Goal: Information Seeking & Learning: Learn about a topic

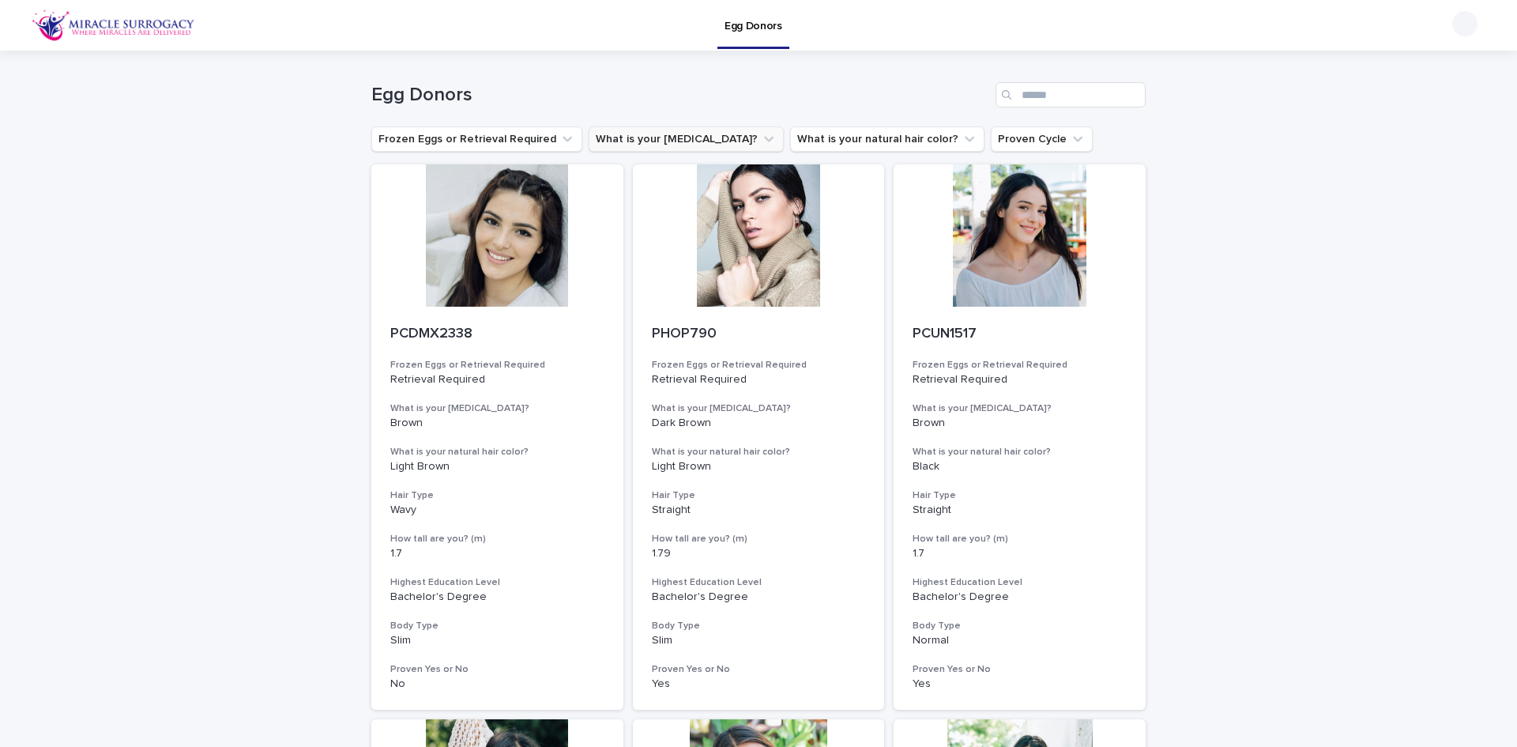
click at [761, 134] on icon "What is your eye color?" at bounding box center [769, 139] width 16 height 16
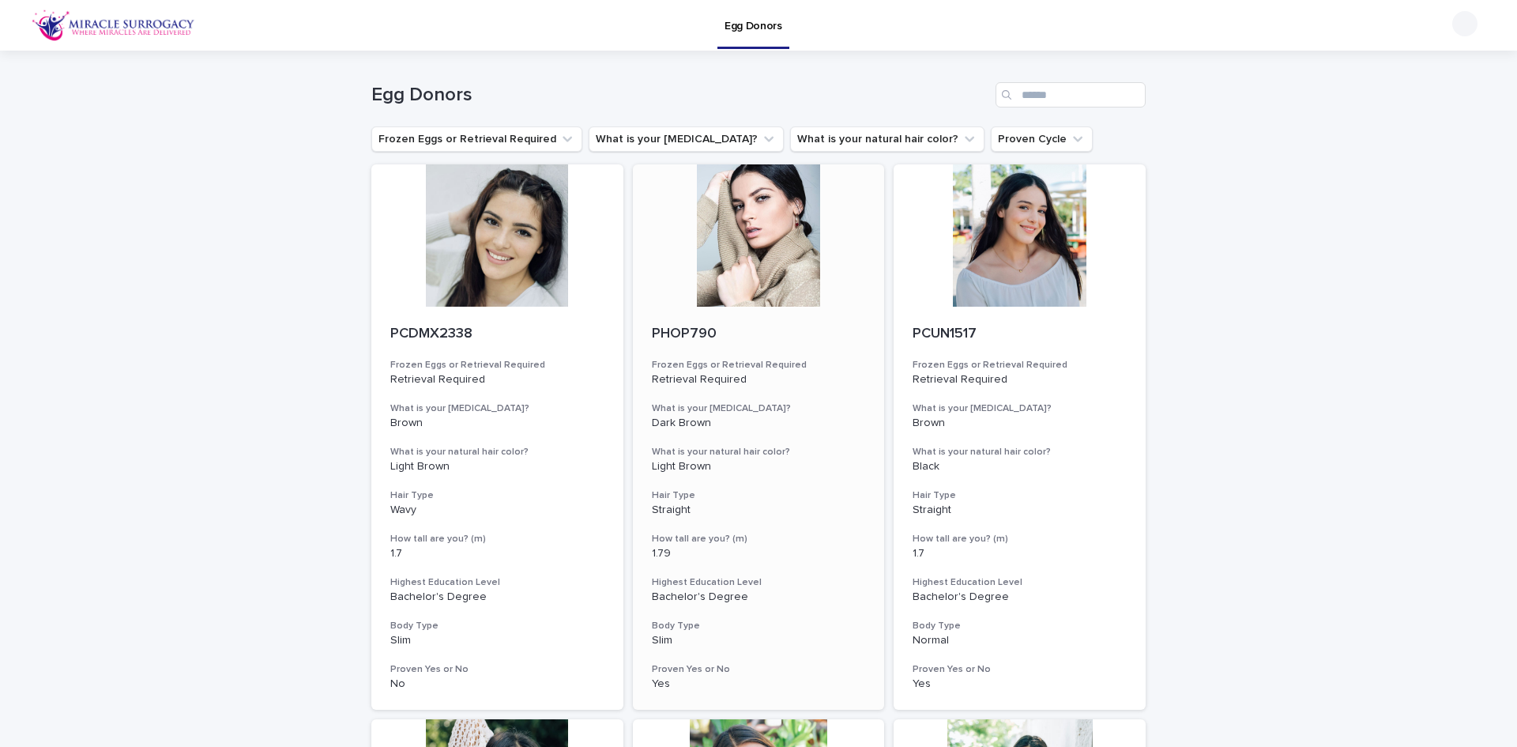
click at [761, 246] on div at bounding box center [759, 235] width 252 height 142
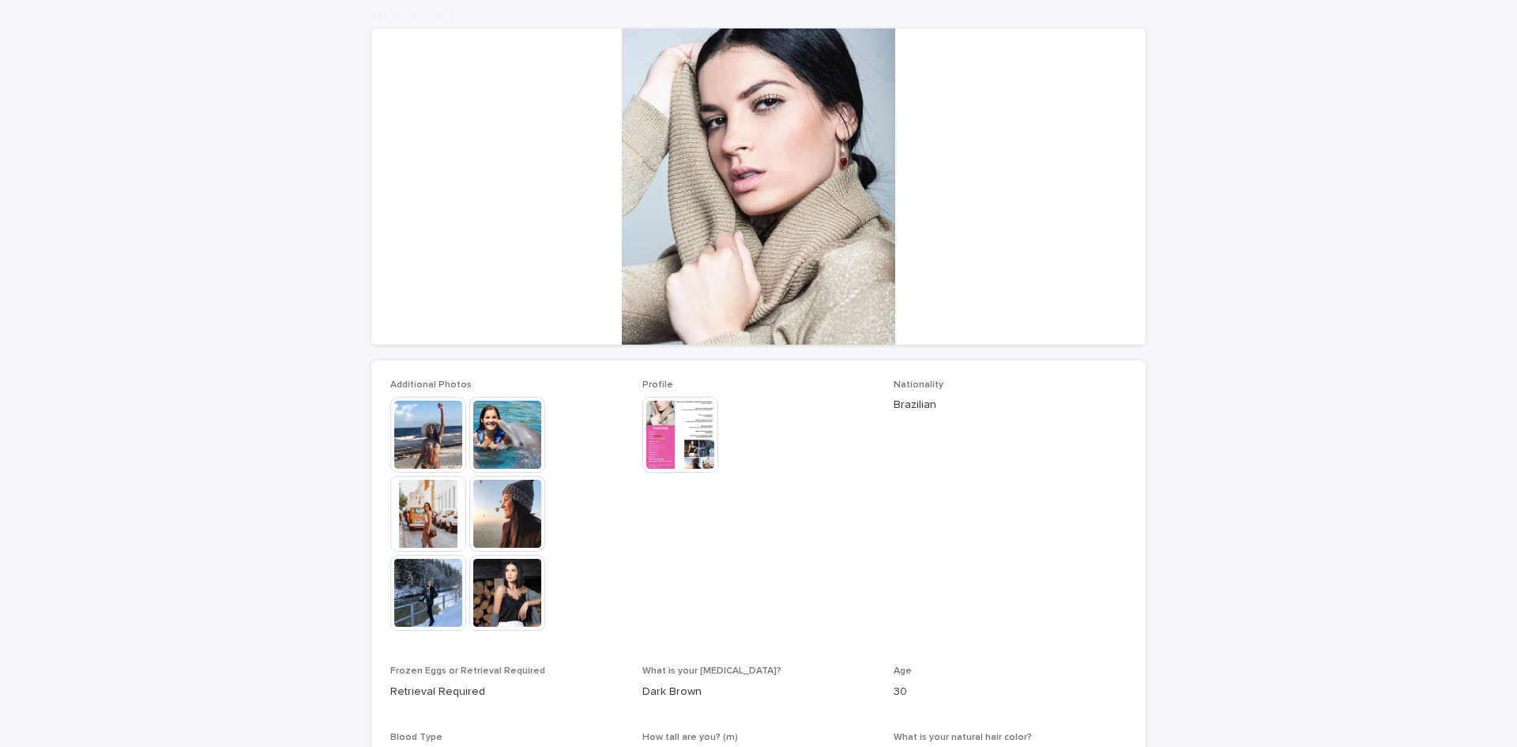
scroll to position [158, 0]
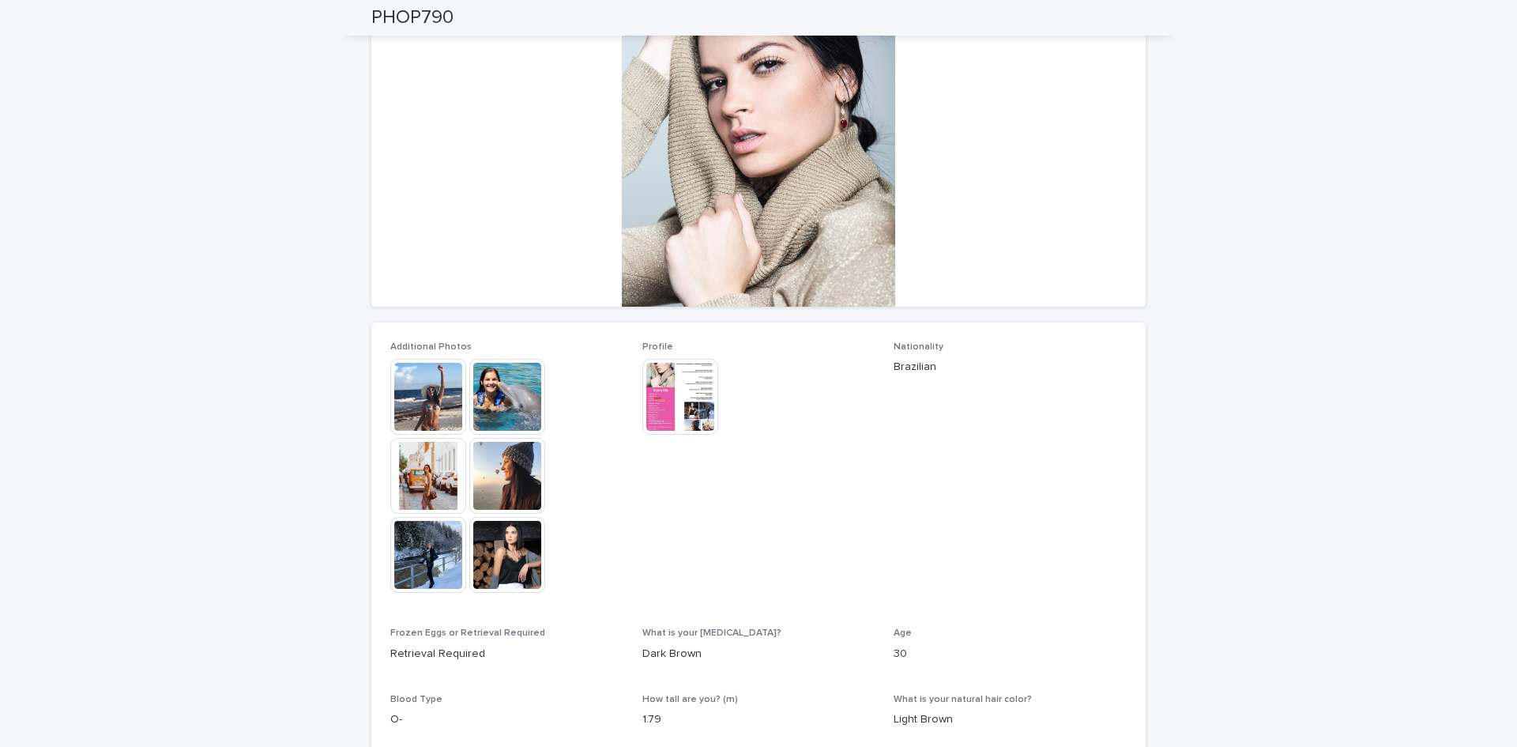
click at [438, 376] on img at bounding box center [428, 397] width 76 height 76
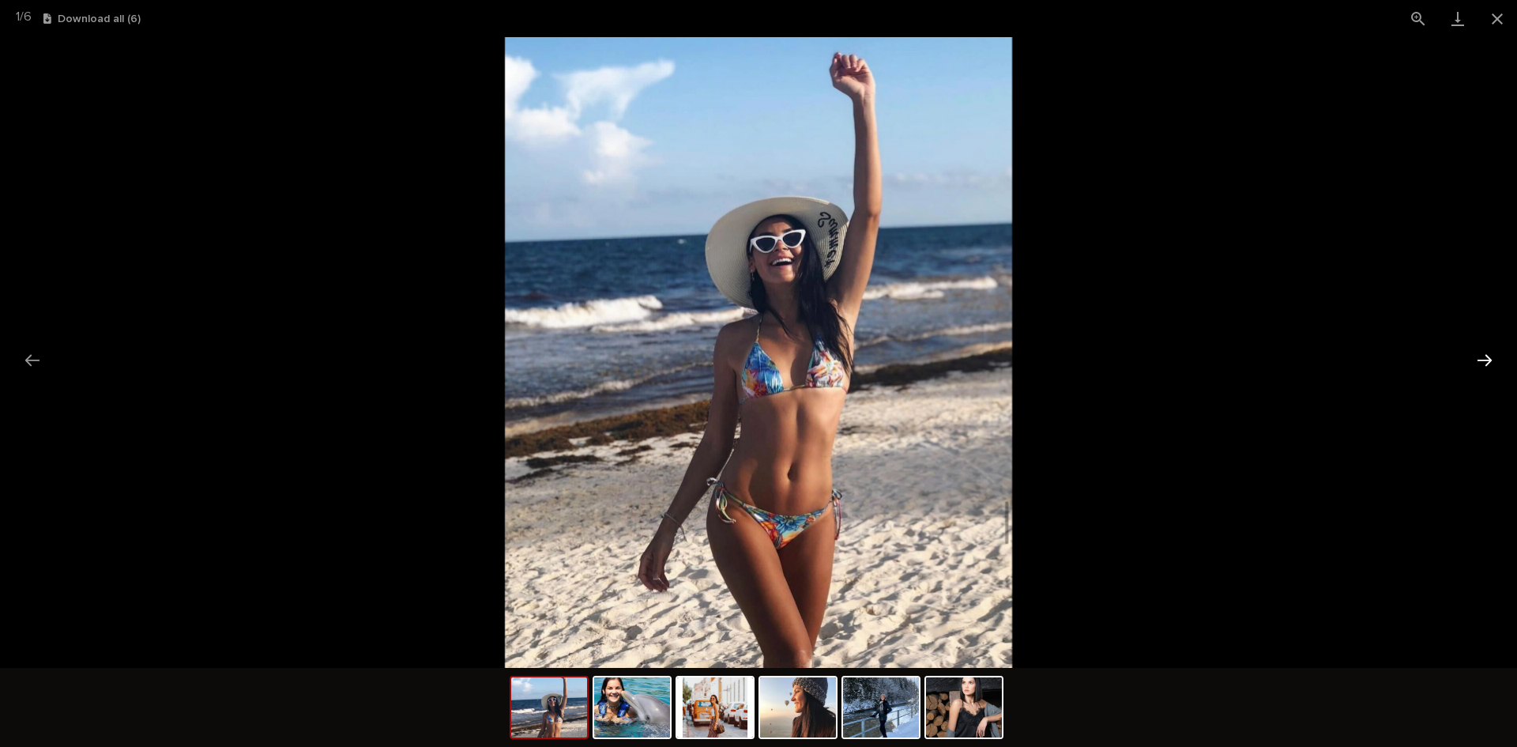
click at [1483, 358] on button "Next slide" at bounding box center [1484, 359] width 33 height 31
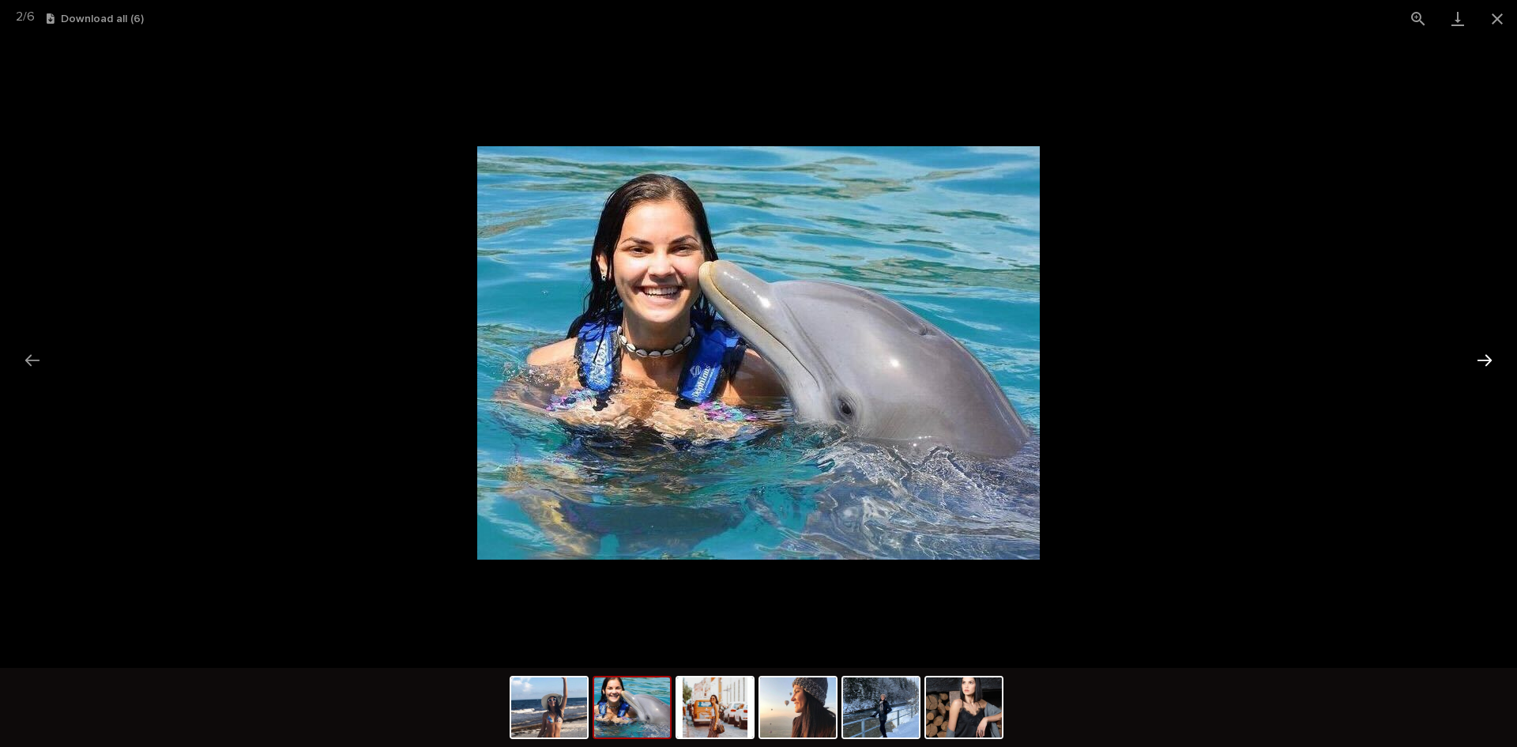
click at [1483, 358] on button "Next slide" at bounding box center [1484, 359] width 33 height 31
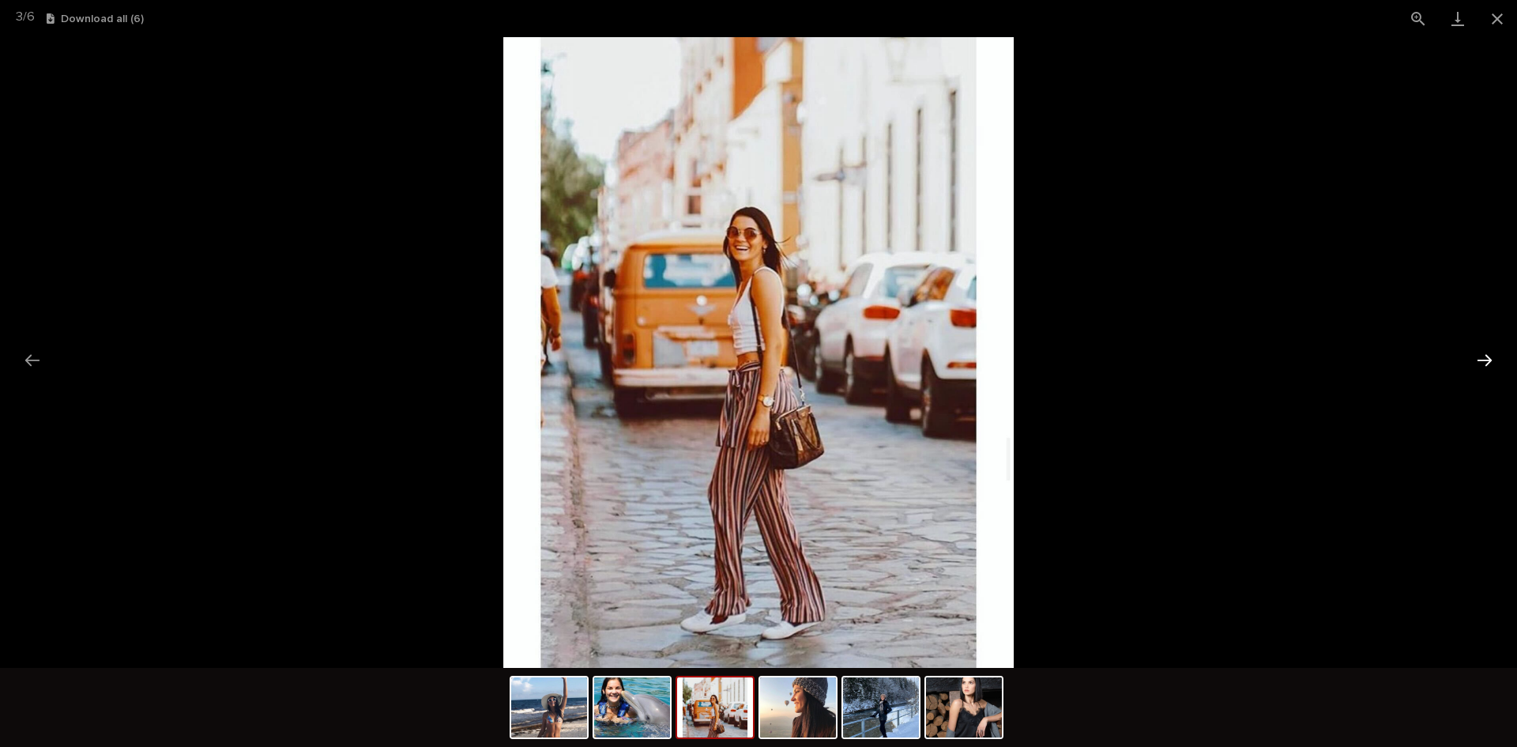
click at [1483, 358] on button "Next slide" at bounding box center [1484, 359] width 33 height 31
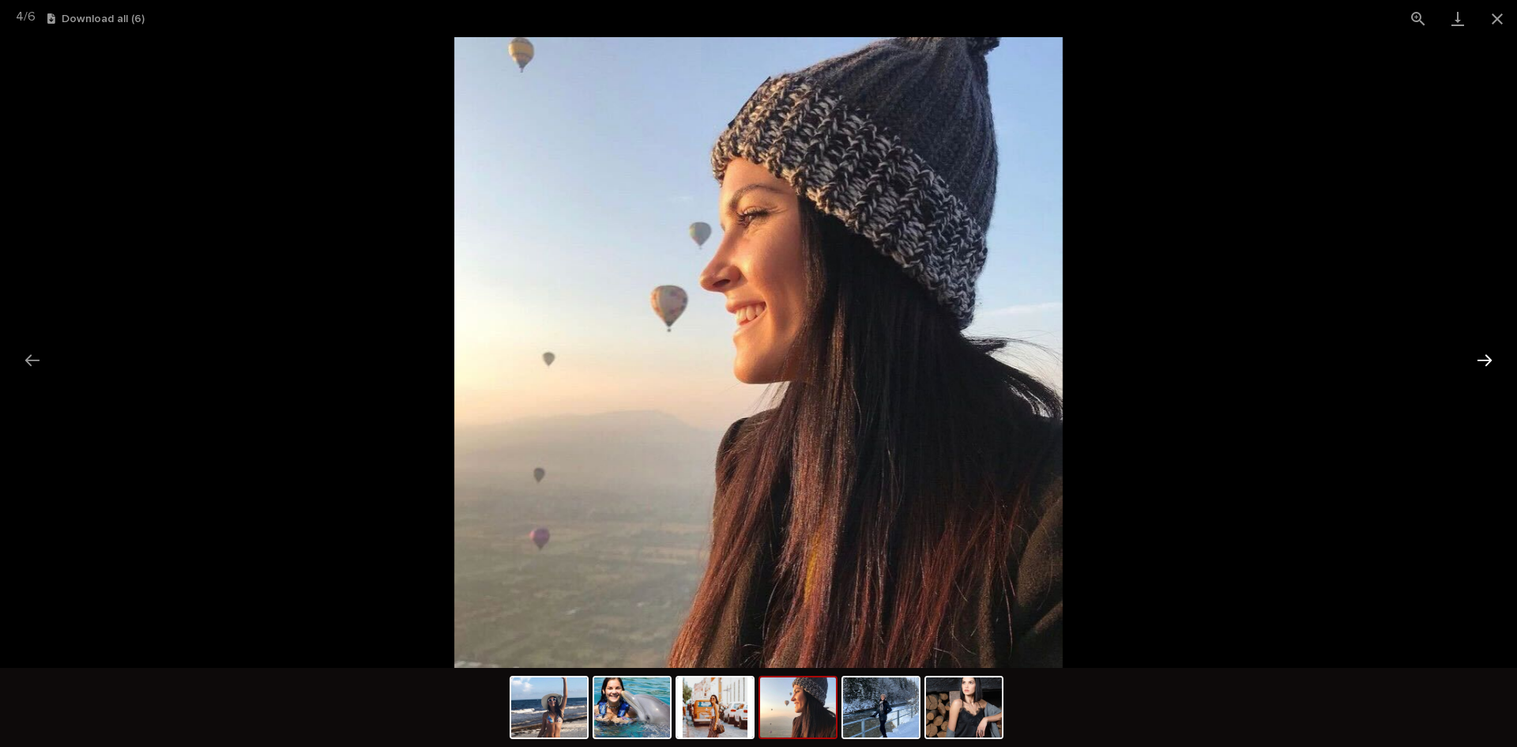
click at [1483, 358] on button "Next slide" at bounding box center [1484, 359] width 33 height 31
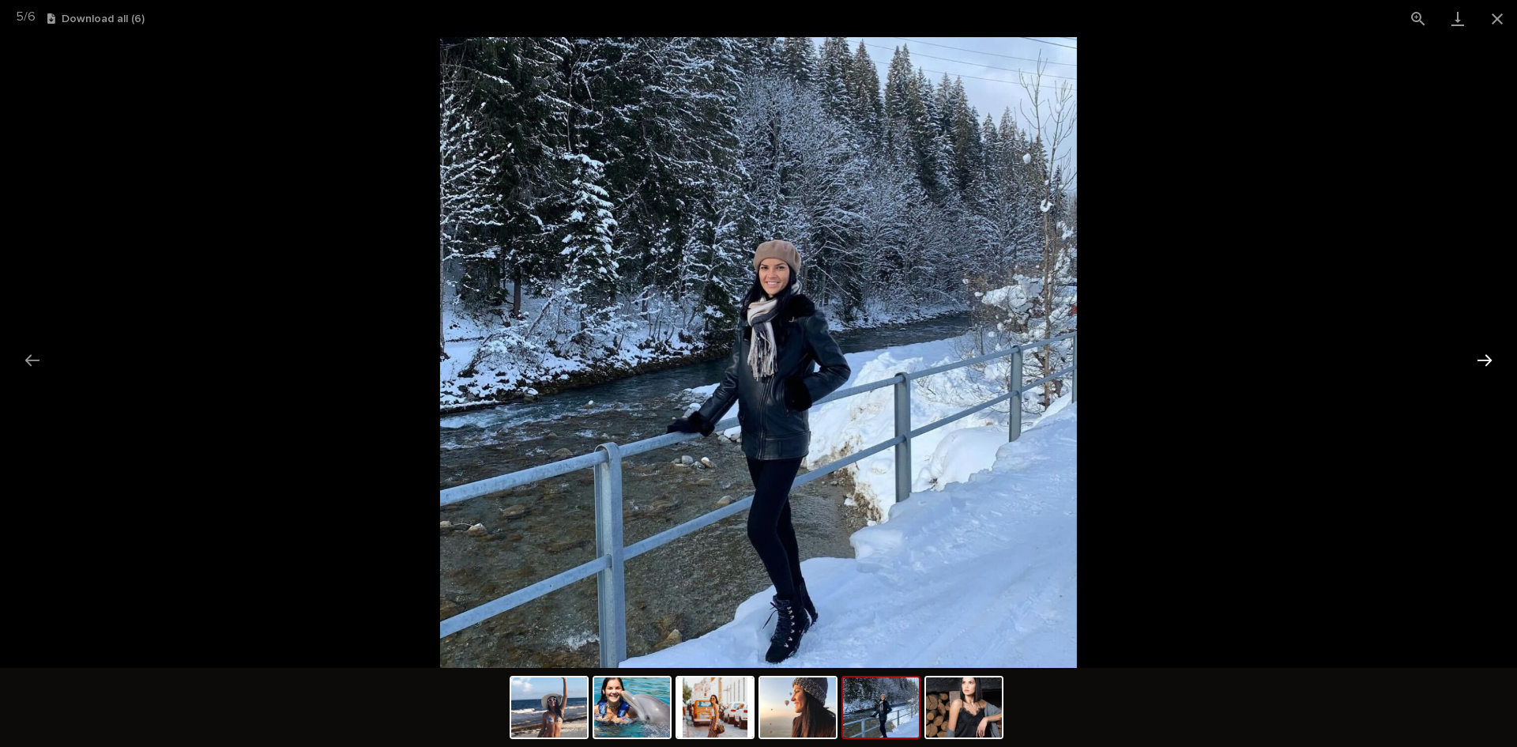
click at [1483, 358] on button "Next slide" at bounding box center [1484, 359] width 33 height 31
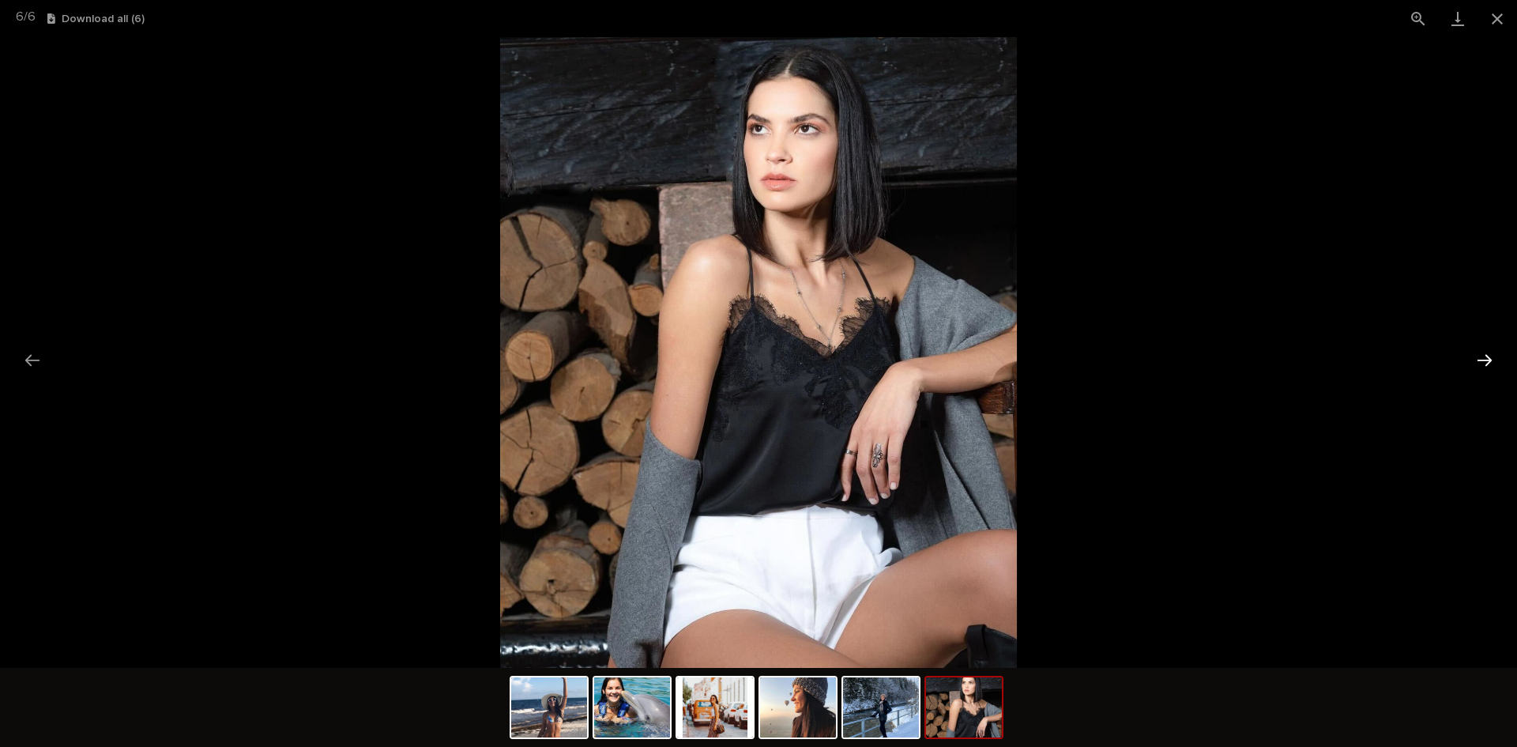
click at [1483, 358] on button "Next slide" at bounding box center [1484, 359] width 33 height 31
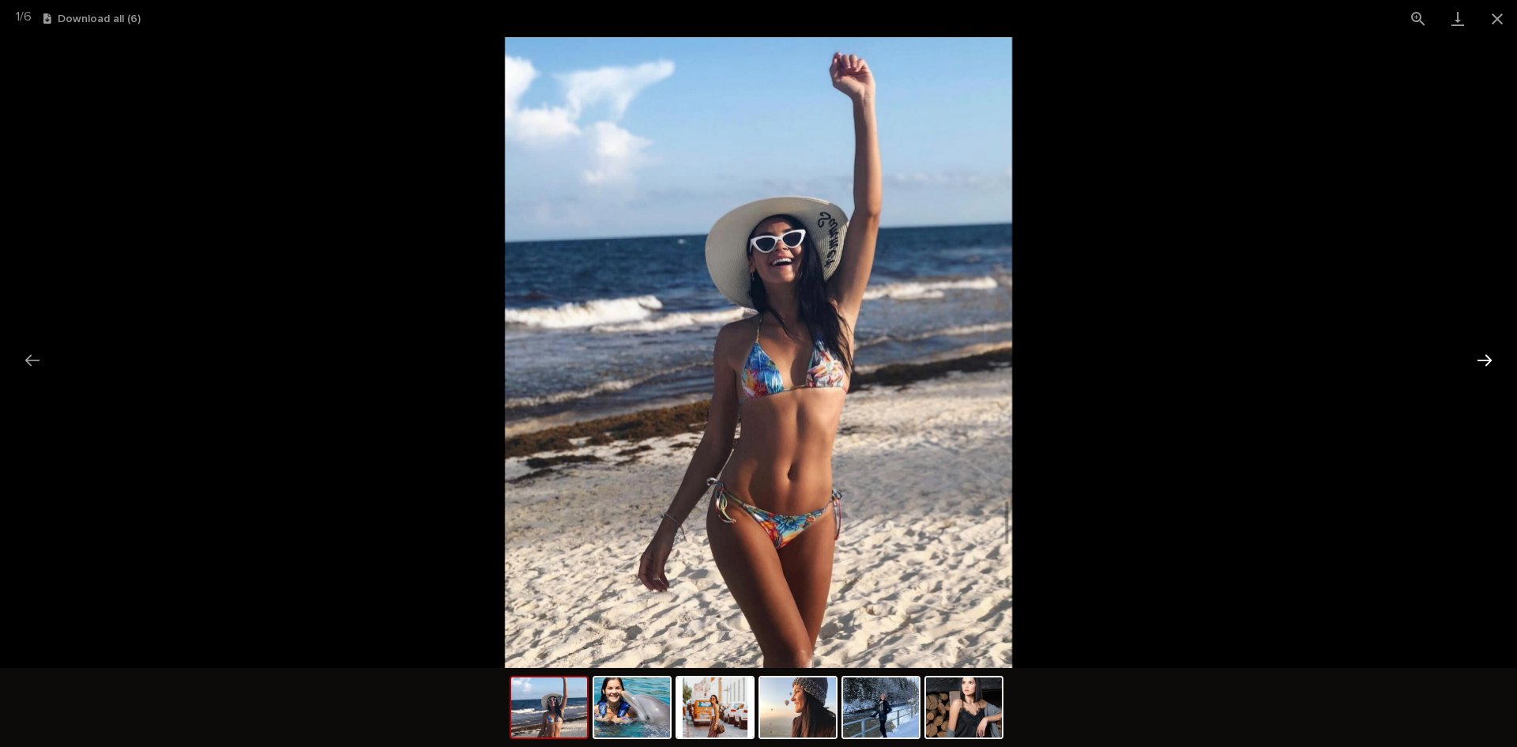
click at [1483, 358] on button "Next slide" at bounding box center [1484, 359] width 33 height 31
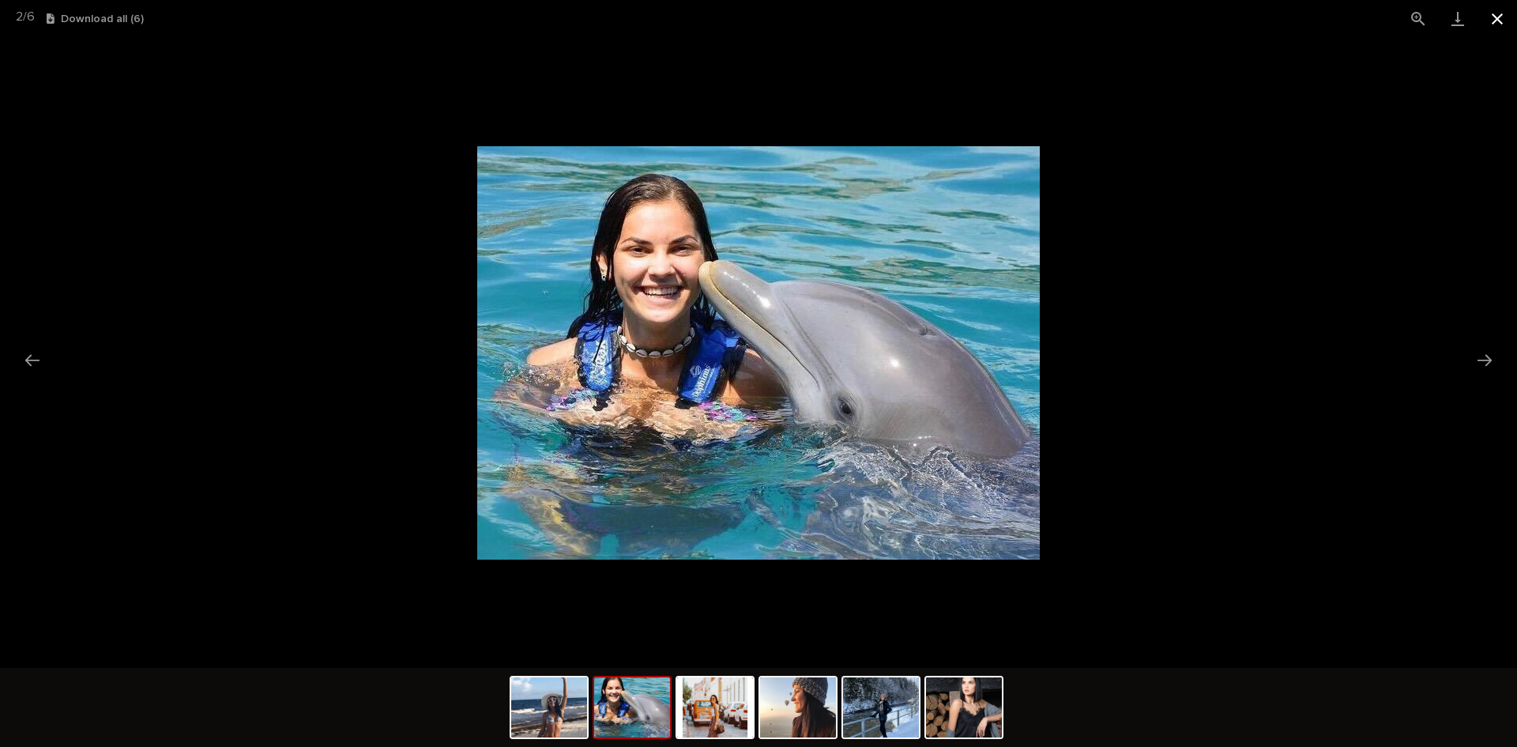
click at [1488, 9] on button "Close gallery" at bounding box center [1496, 18] width 39 height 37
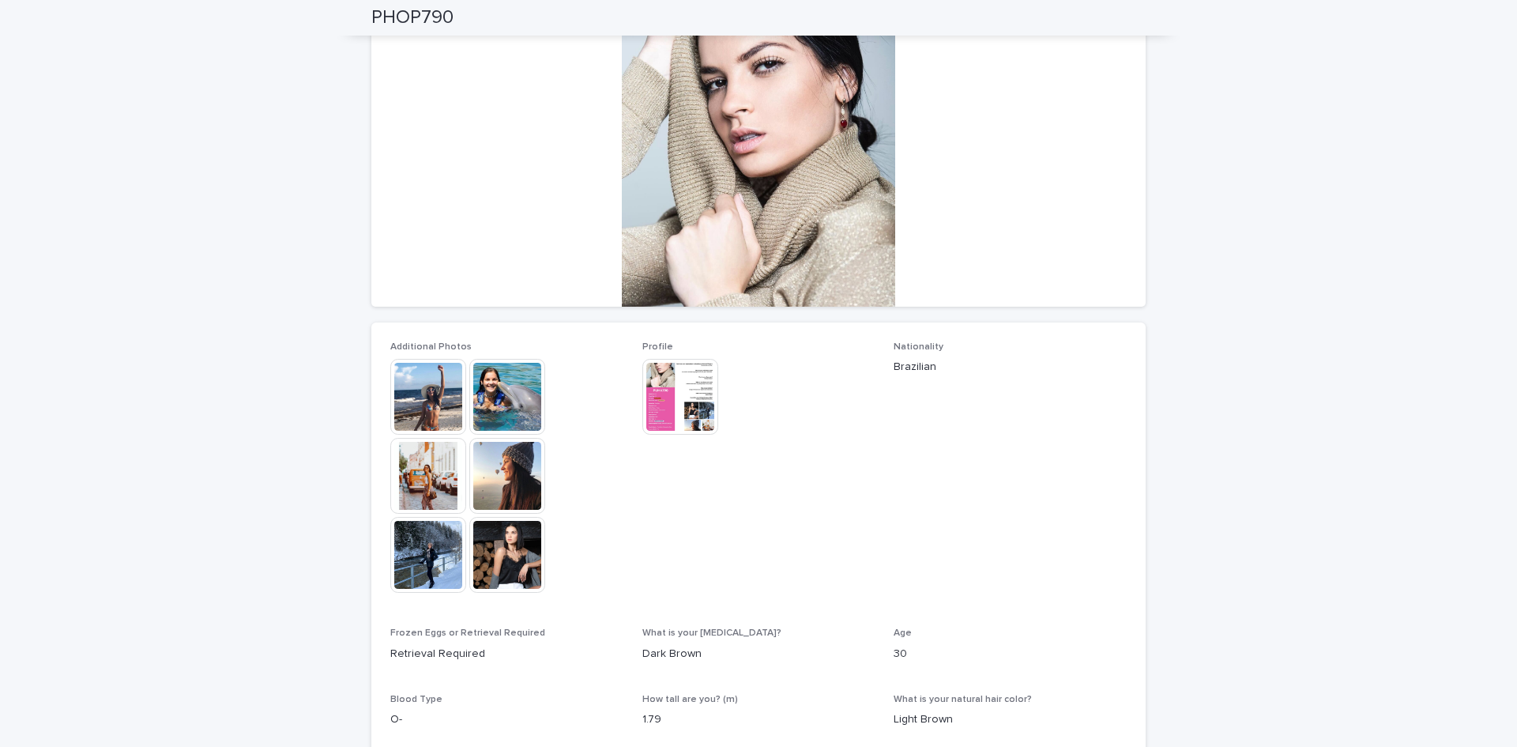
click at [678, 395] on img at bounding box center [680, 397] width 76 height 76
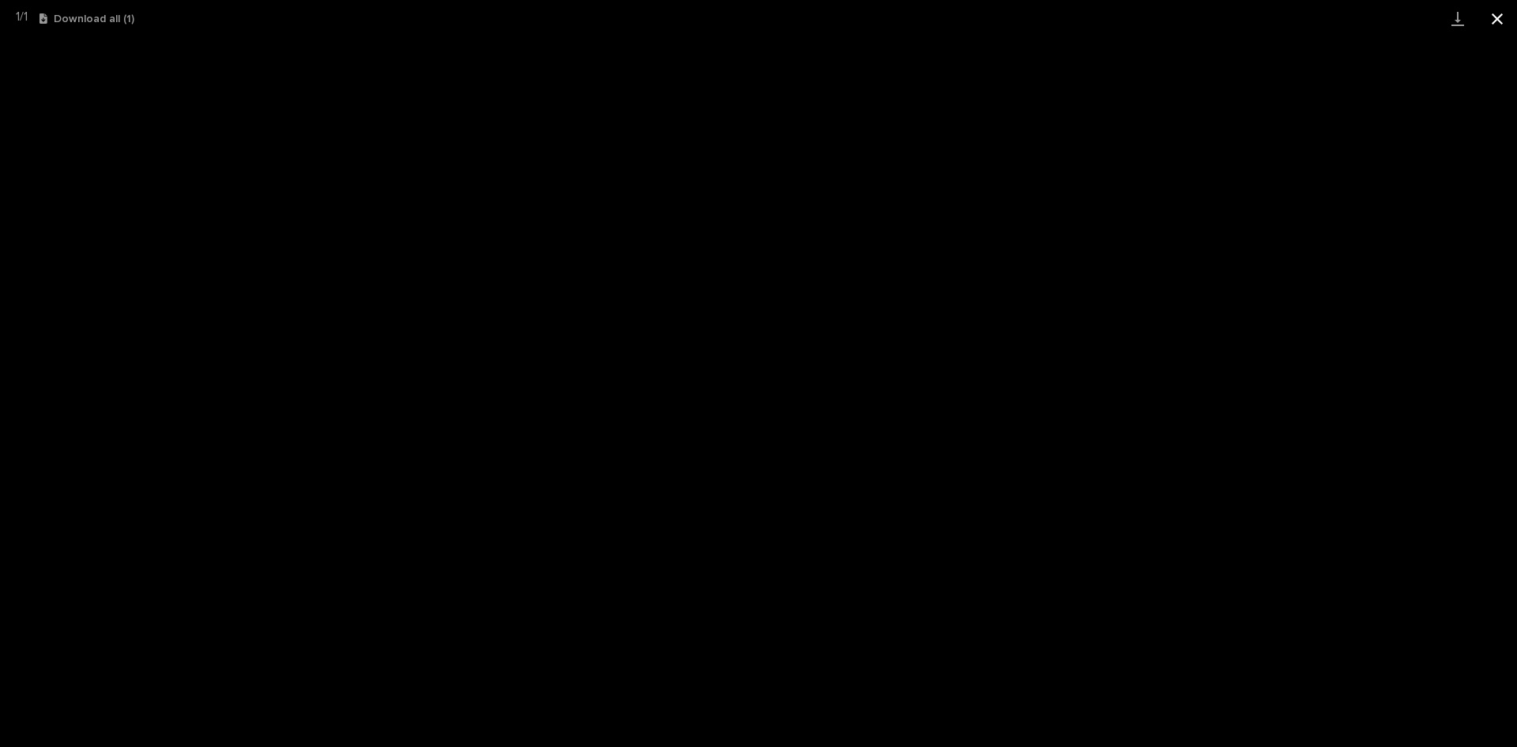
click at [1504, 23] on button "Close gallery" at bounding box center [1496, 18] width 39 height 37
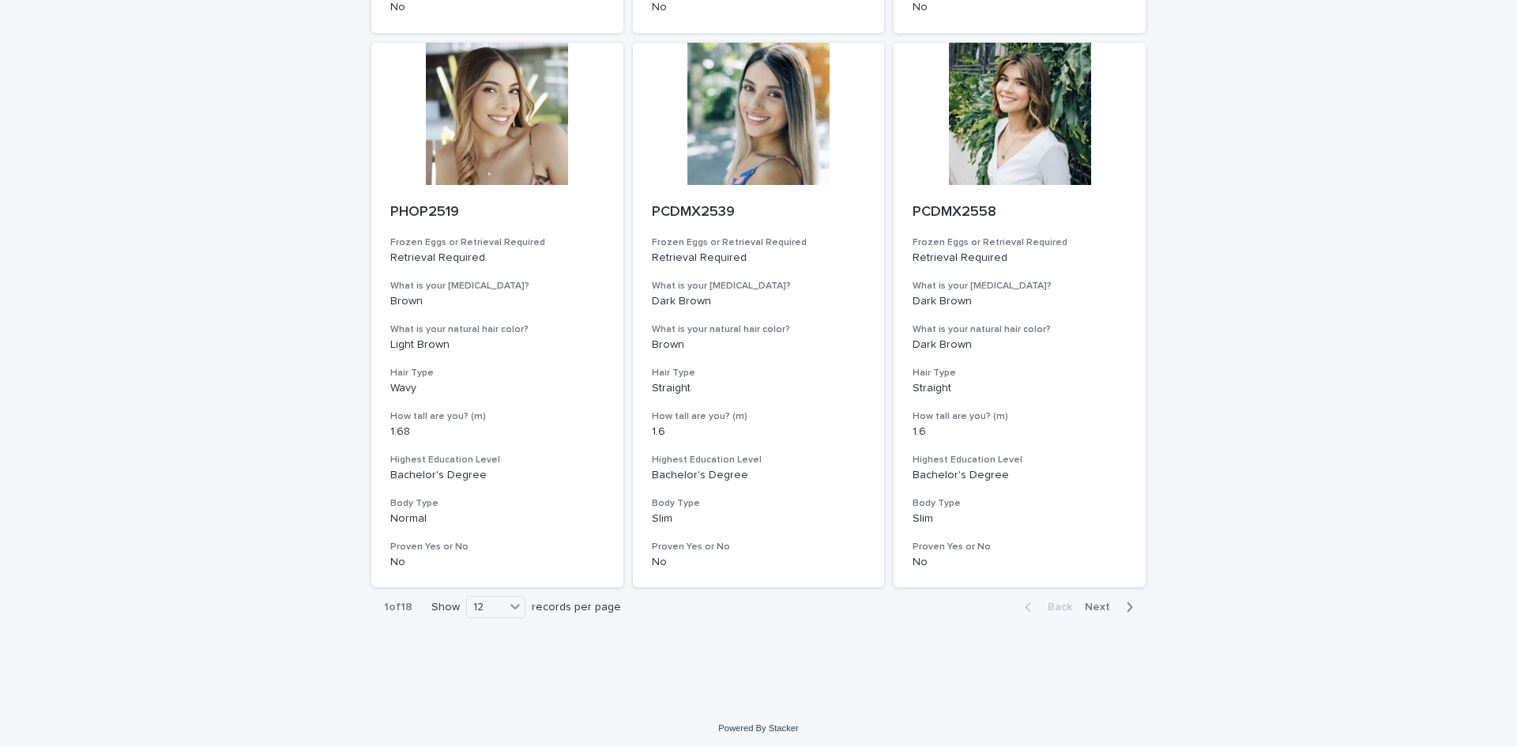
scroll to position [1789, 0]
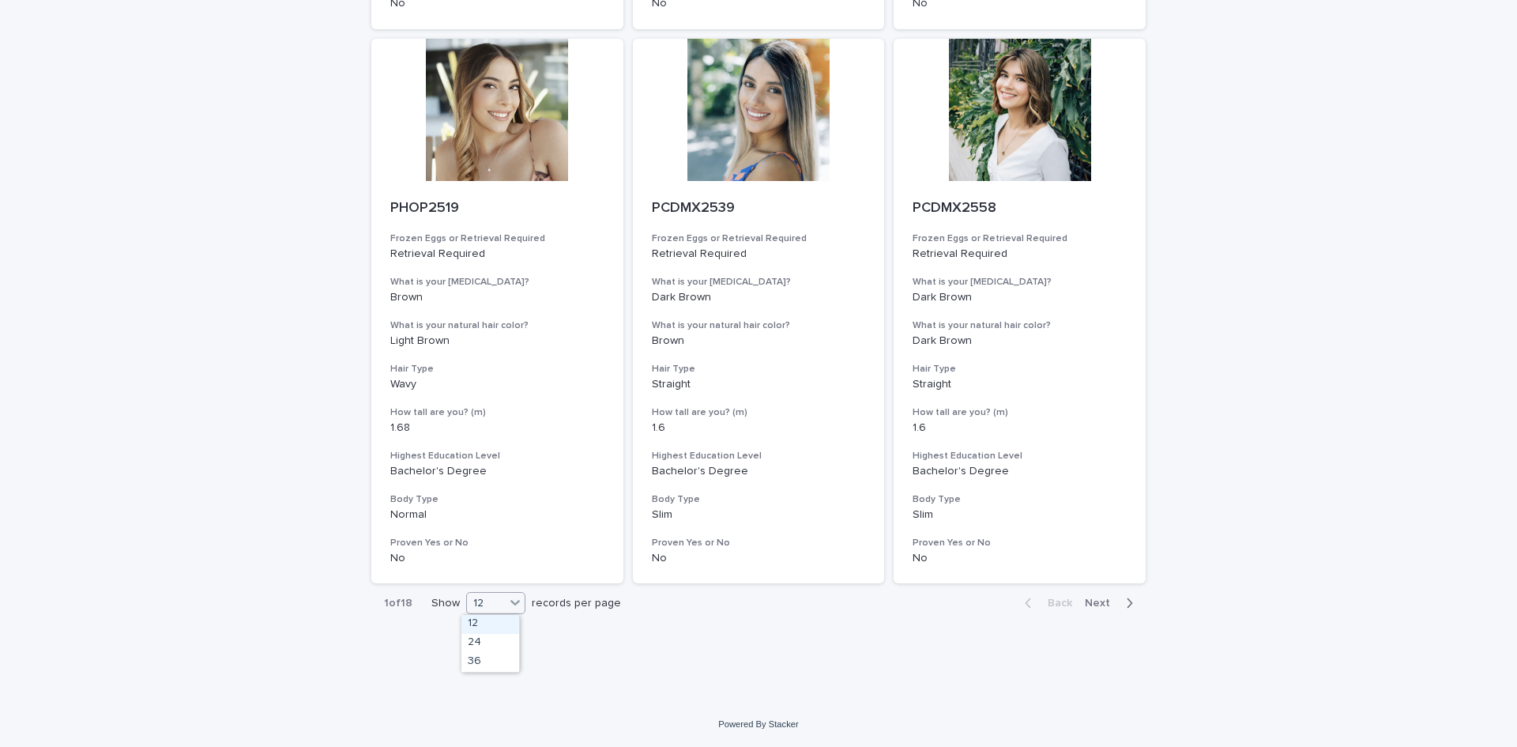
click at [510, 600] on icon at bounding box center [515, 602] width 16 height 16
click at [487, 664] on div "36" at bounding box center [490, 662] width 58 height 19
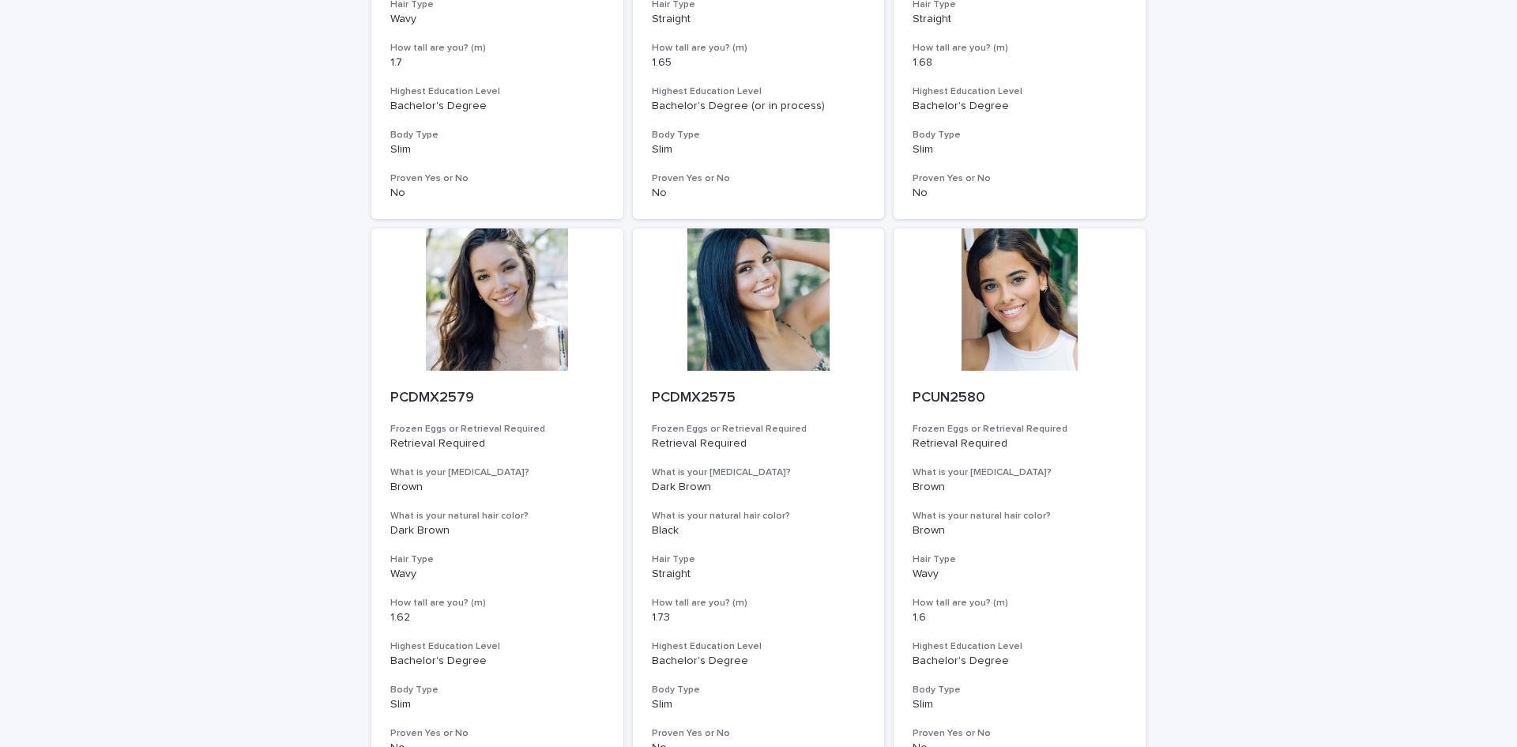
scroll to position [2815, 0]
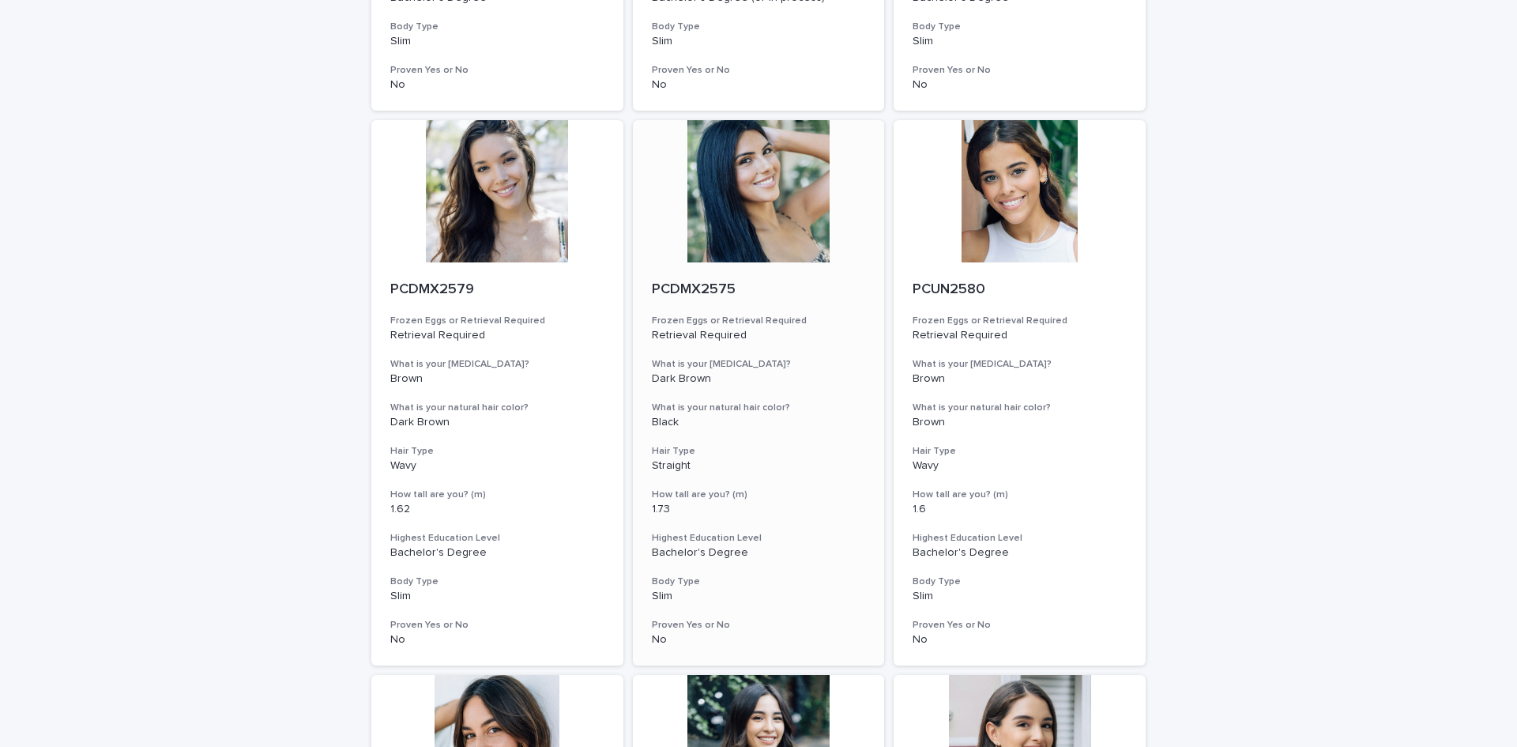
click at [765, 177] on div at bounding box center [759, 191] width 252 height 142
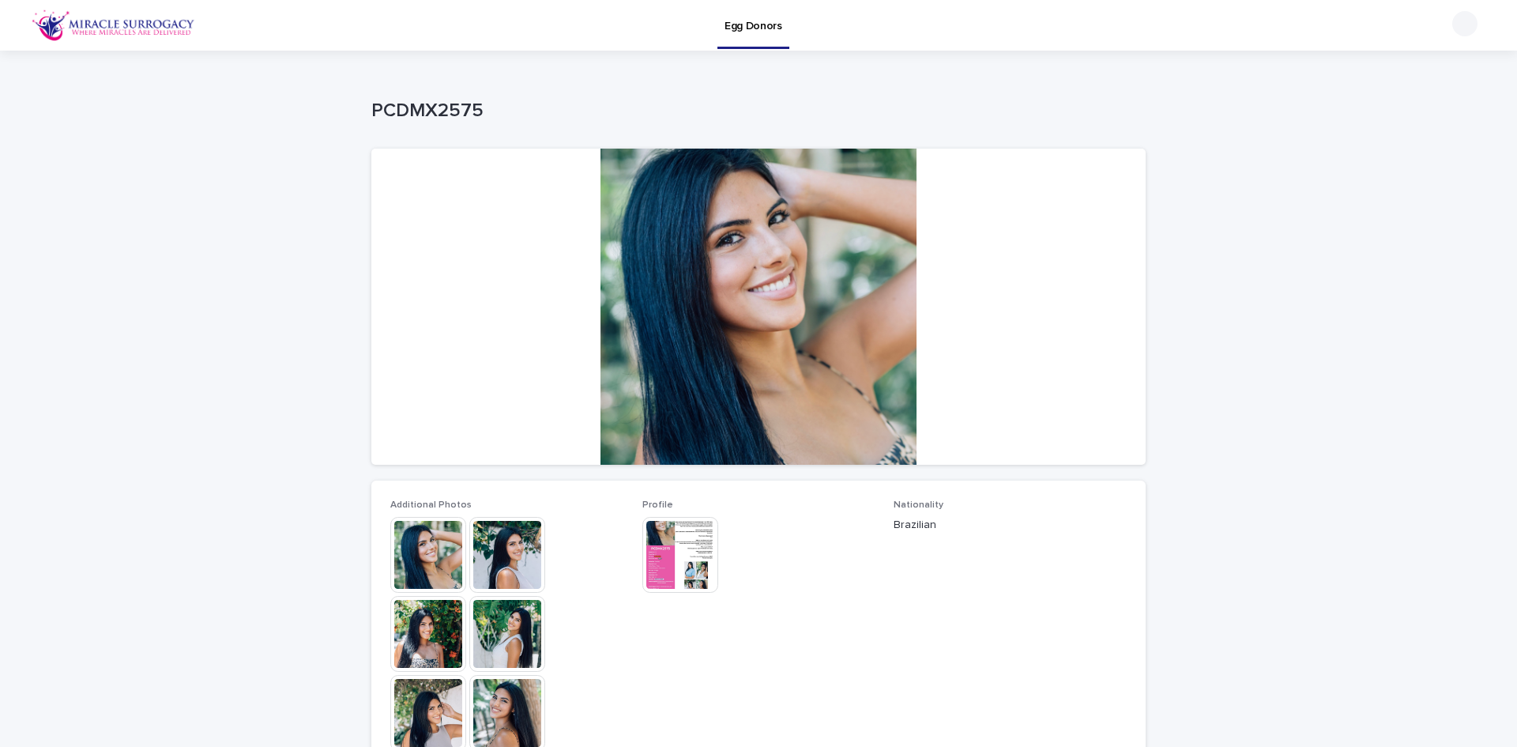
click at [444, 562] on img at bounding box center [428, 555] width 76 height 76
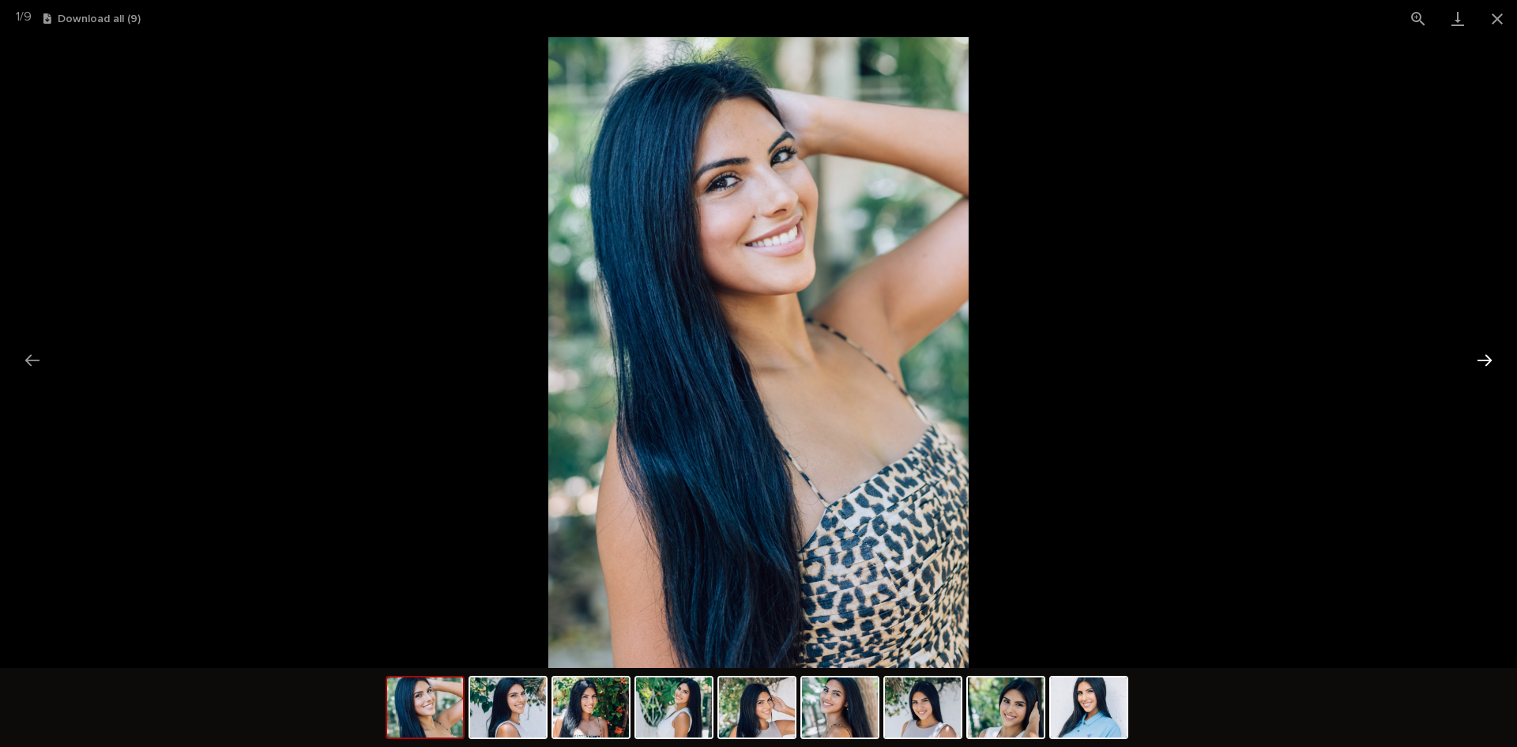
click at [1487, 355] on button "Next slide" at bounding box center [1484, 359] width 33 height 31
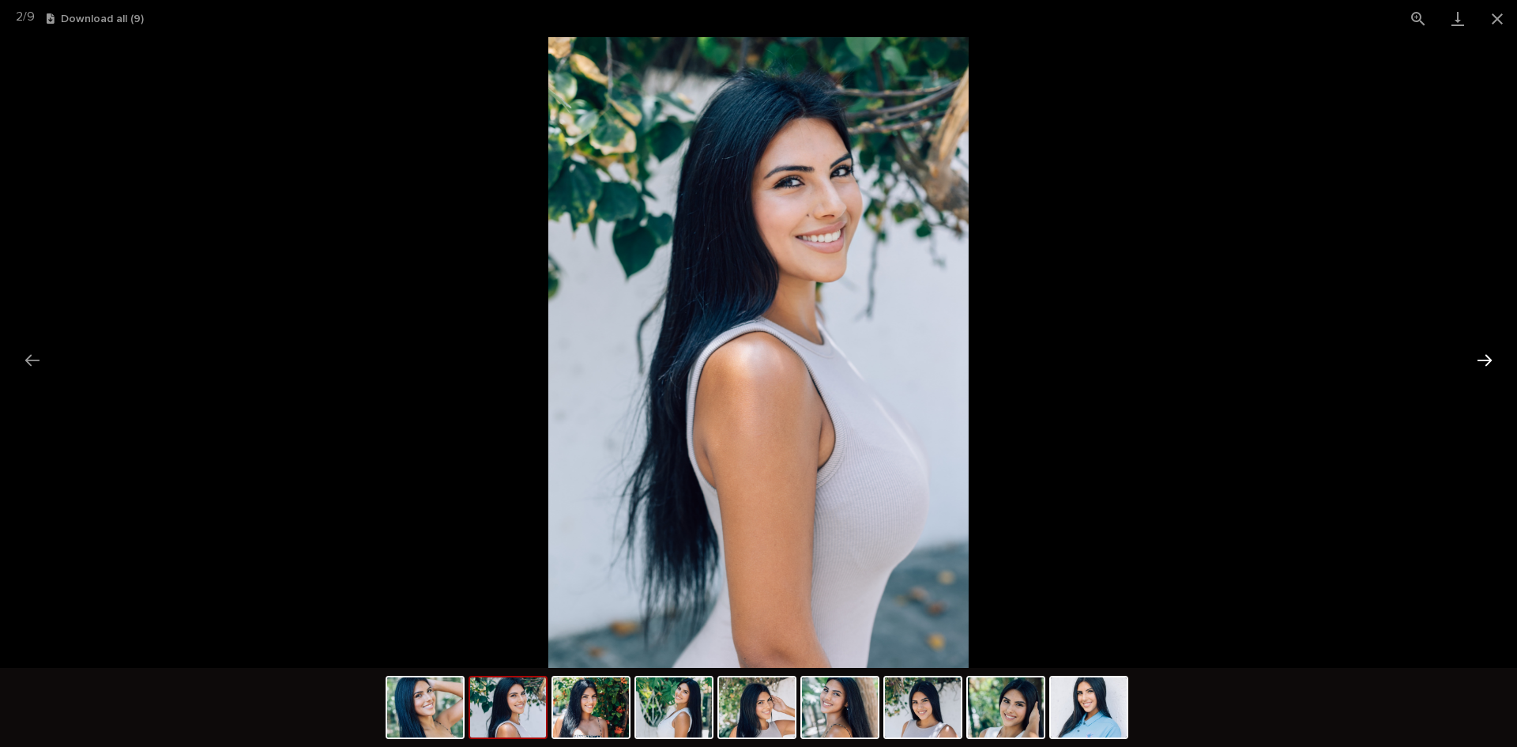
click at [1487, 355] on button "Next slide" at bounding box center [1484, 359] width 33 height 31
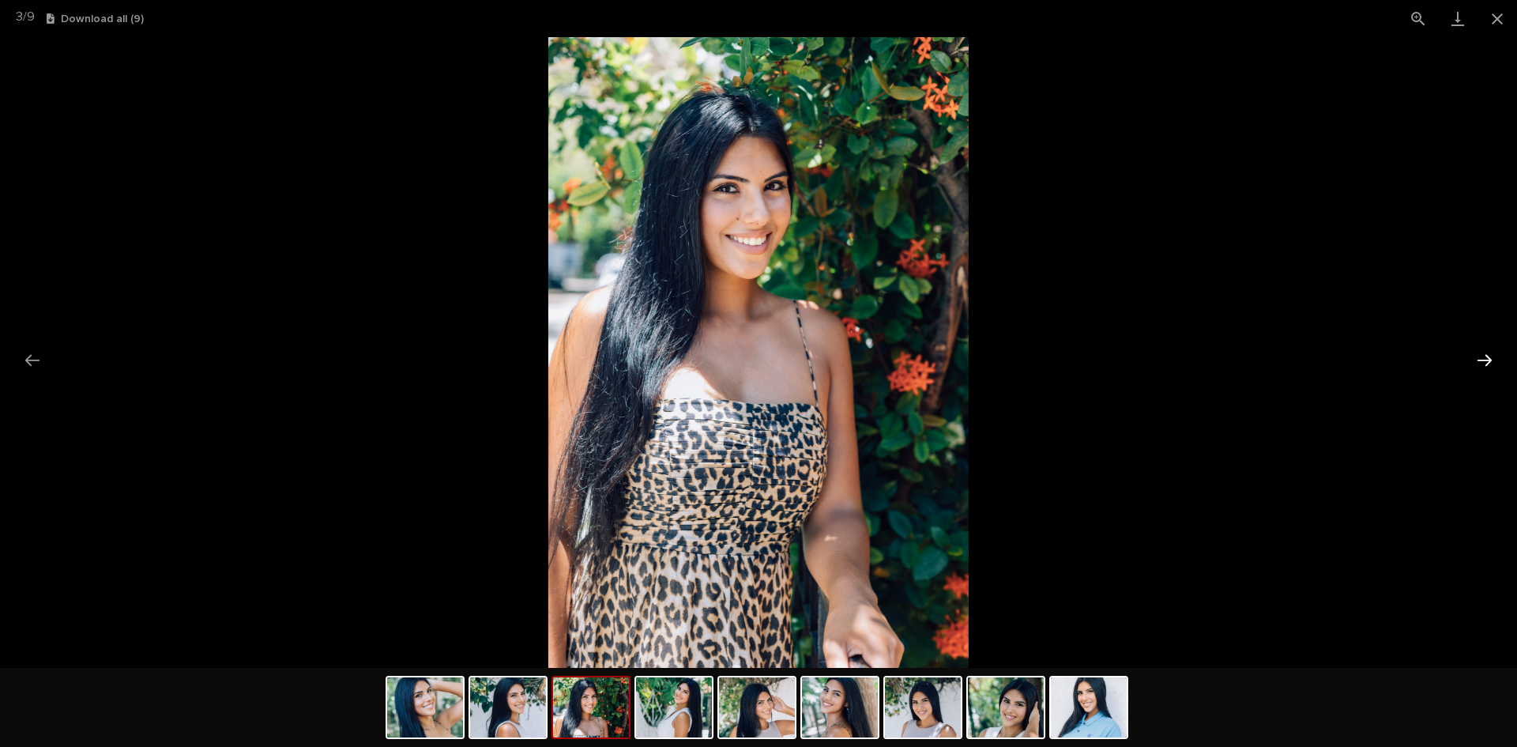
click at [1487, 355] on button "Next slide" at bounding box center [1484, 359] width 33 height 31
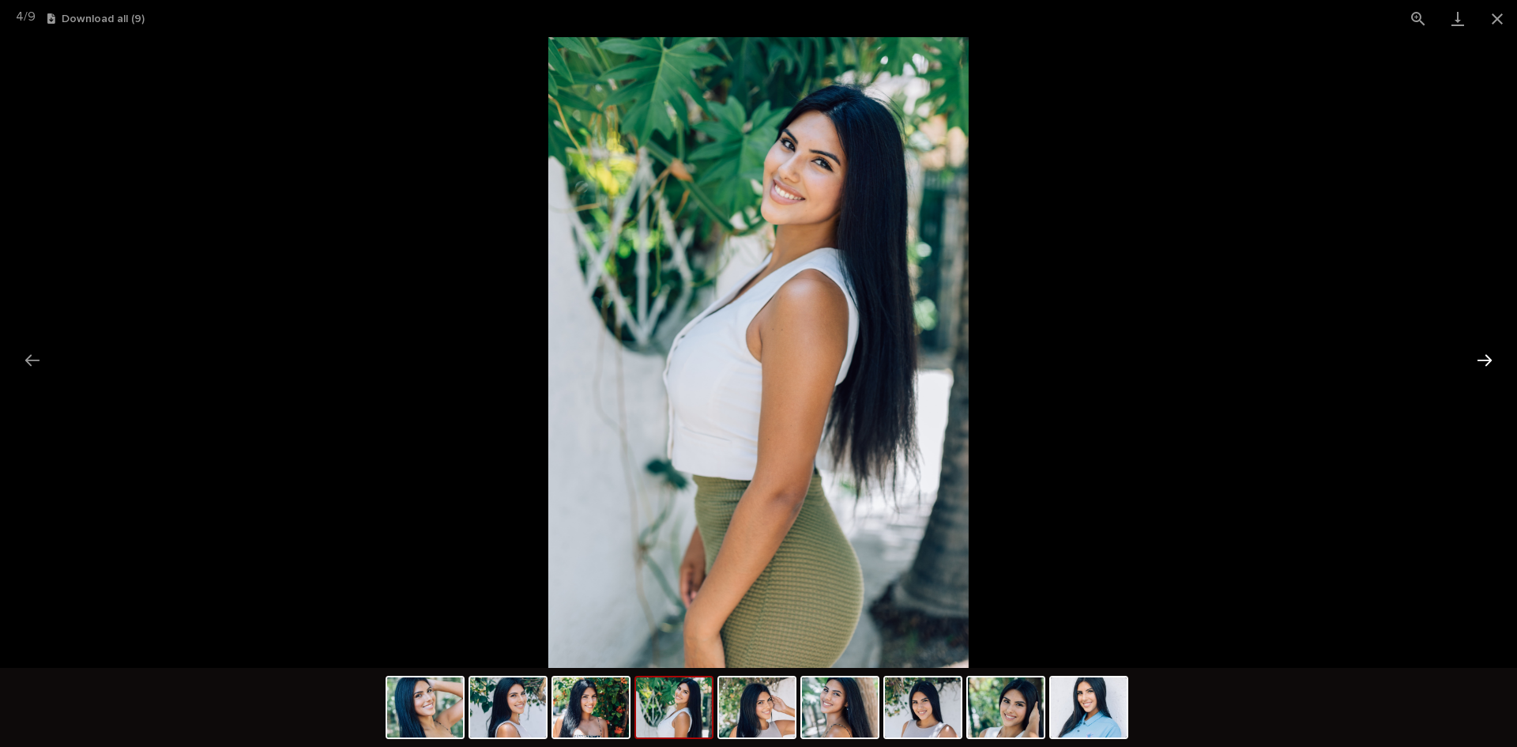
click at [1487, 355] on button "Next slide" at bounding box center [1484, 359] width 33 height 31
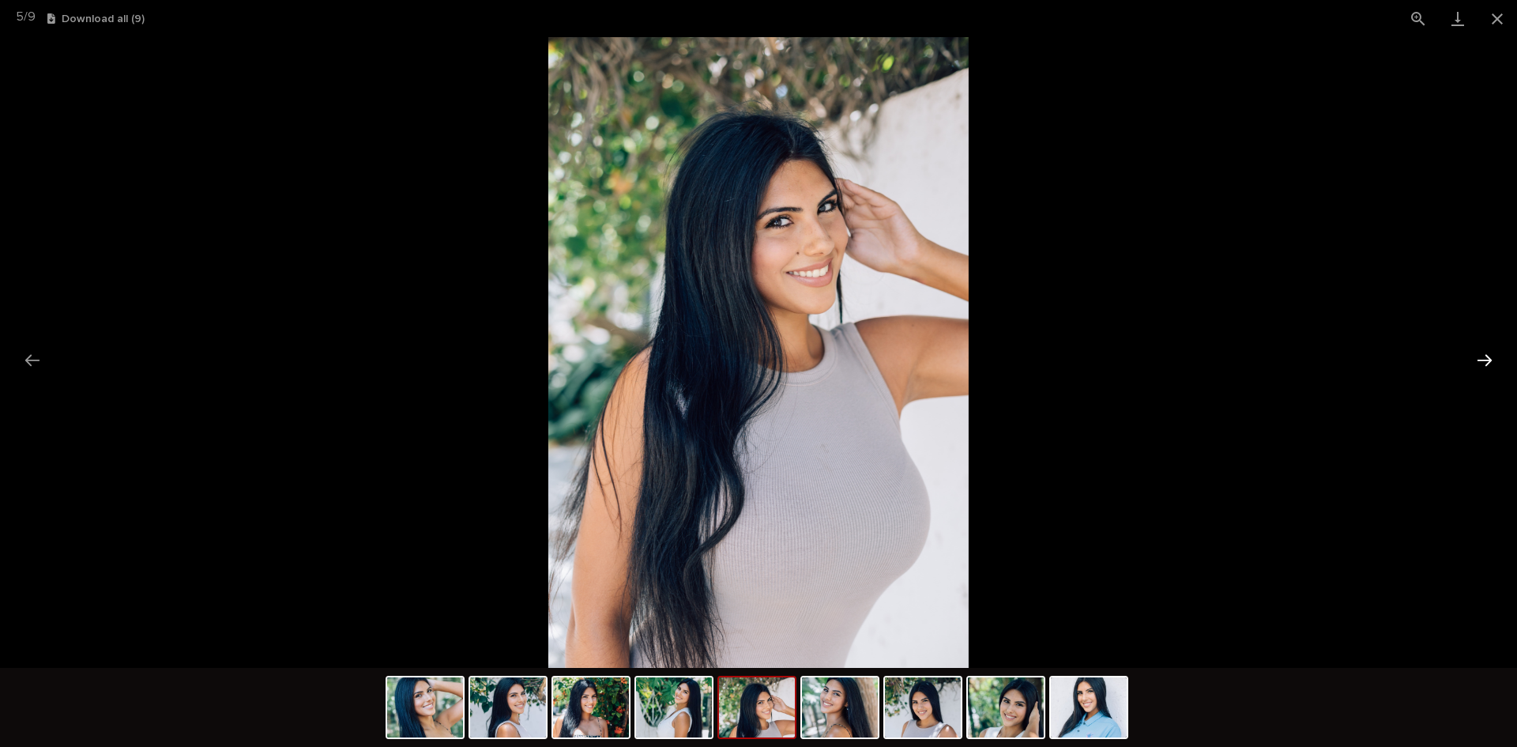
click at [1487, 355] on button "Next slide" at bounding box center [1484, 359] width 33 height 31
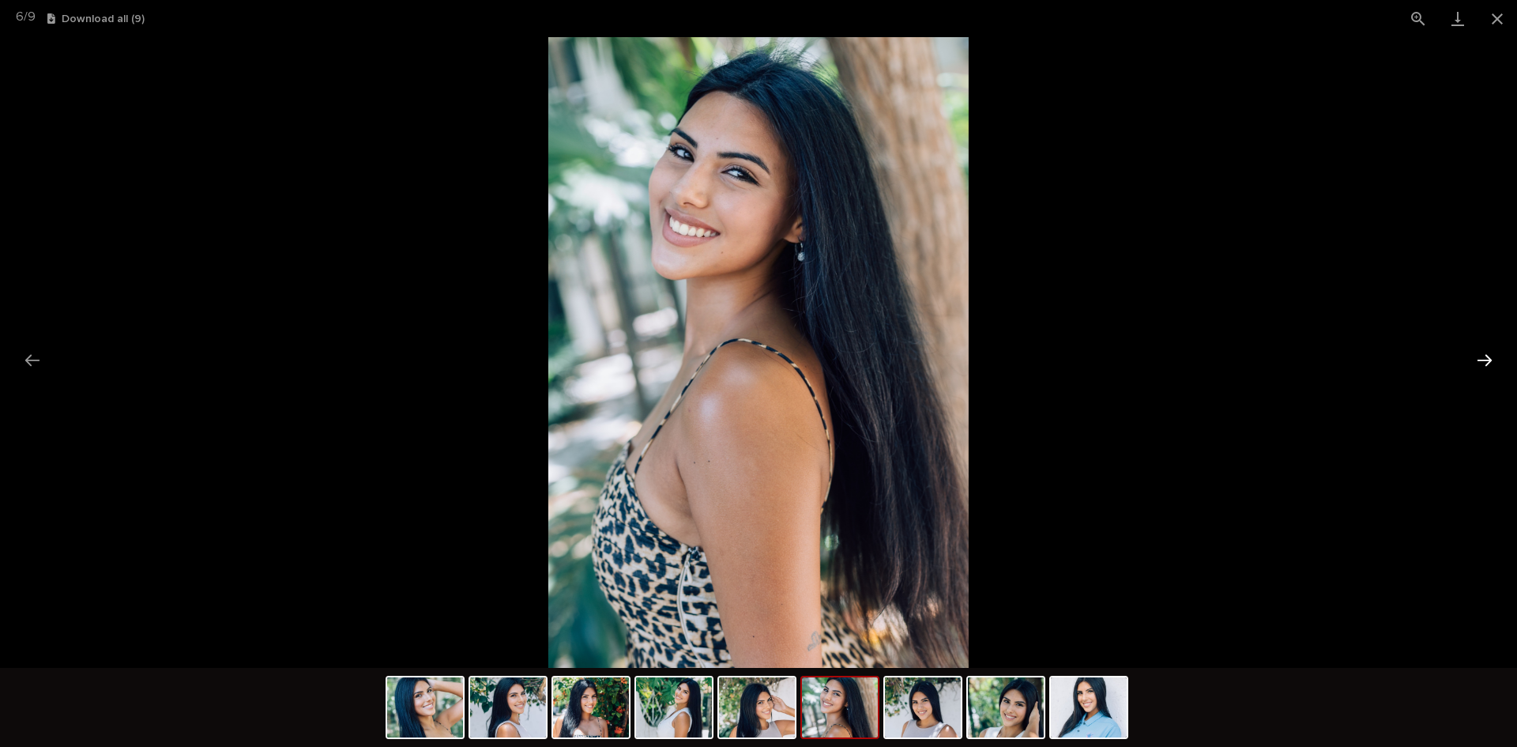
click at [1487, 355] on button "Next slide" at bounding box center [1484, 359] width 33 height 31
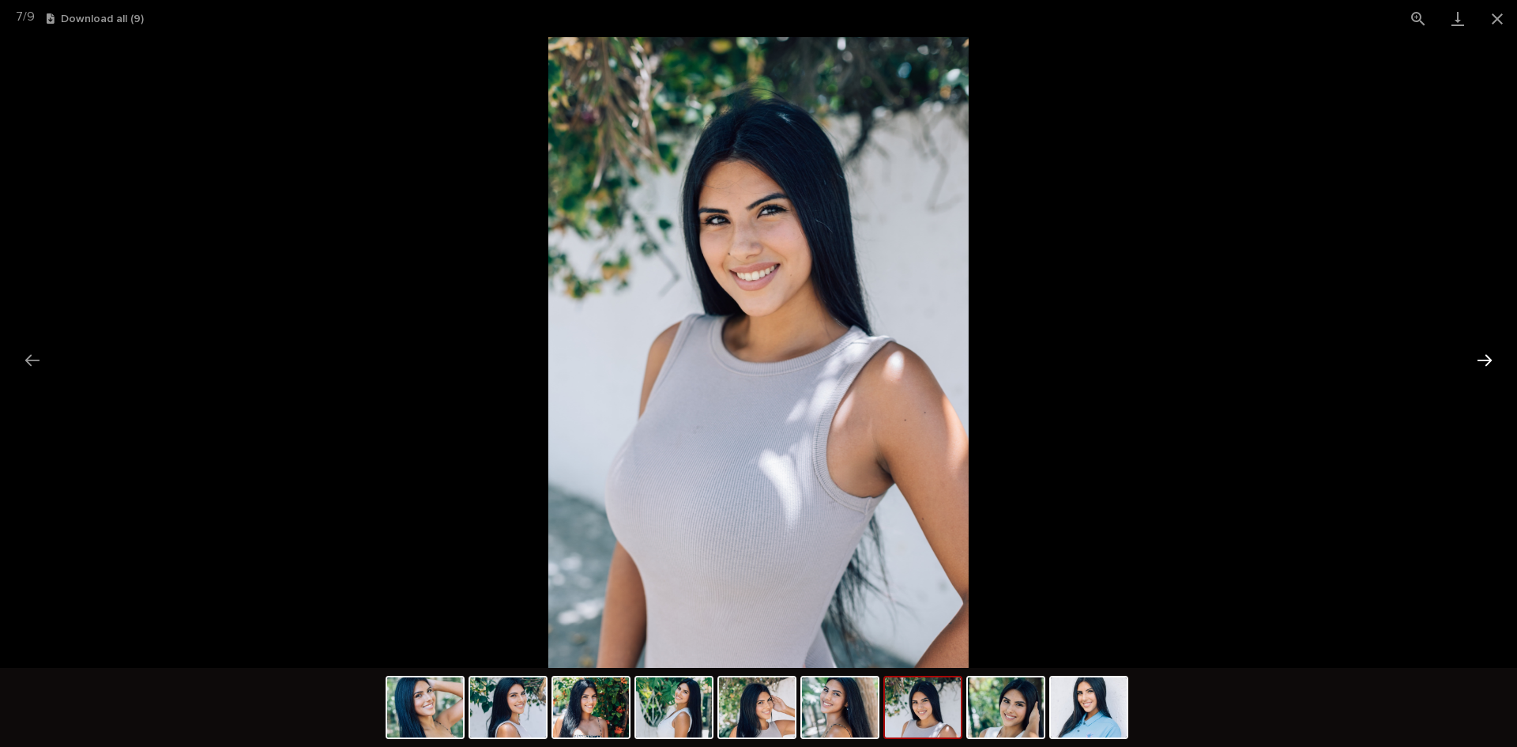
click at [1487, 355] on button "Next slide" at bounding box center [1484, 359] width 33 height 31
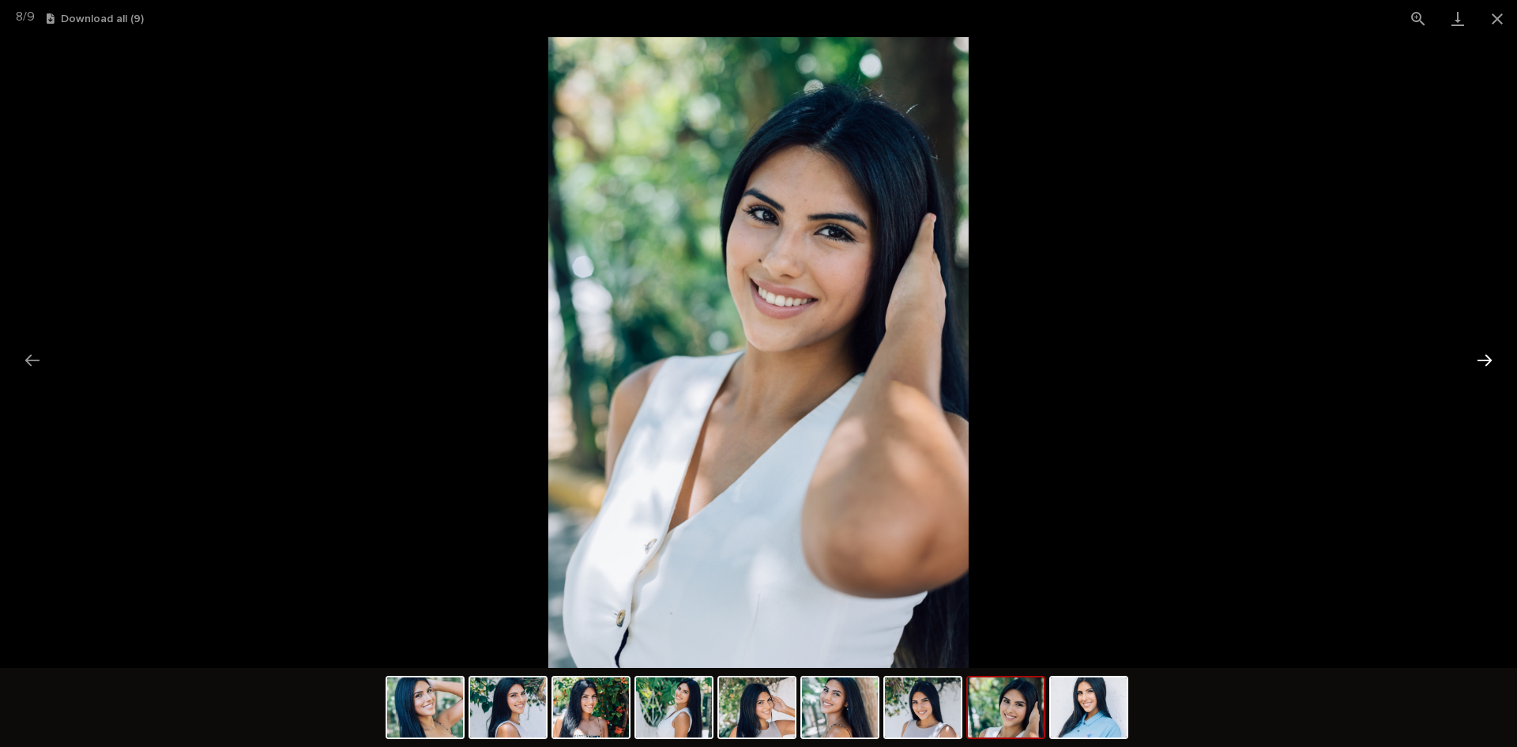
click at [1487, 355] on button "Next slide" at bounding box center [1484, 359] width 33 height 31
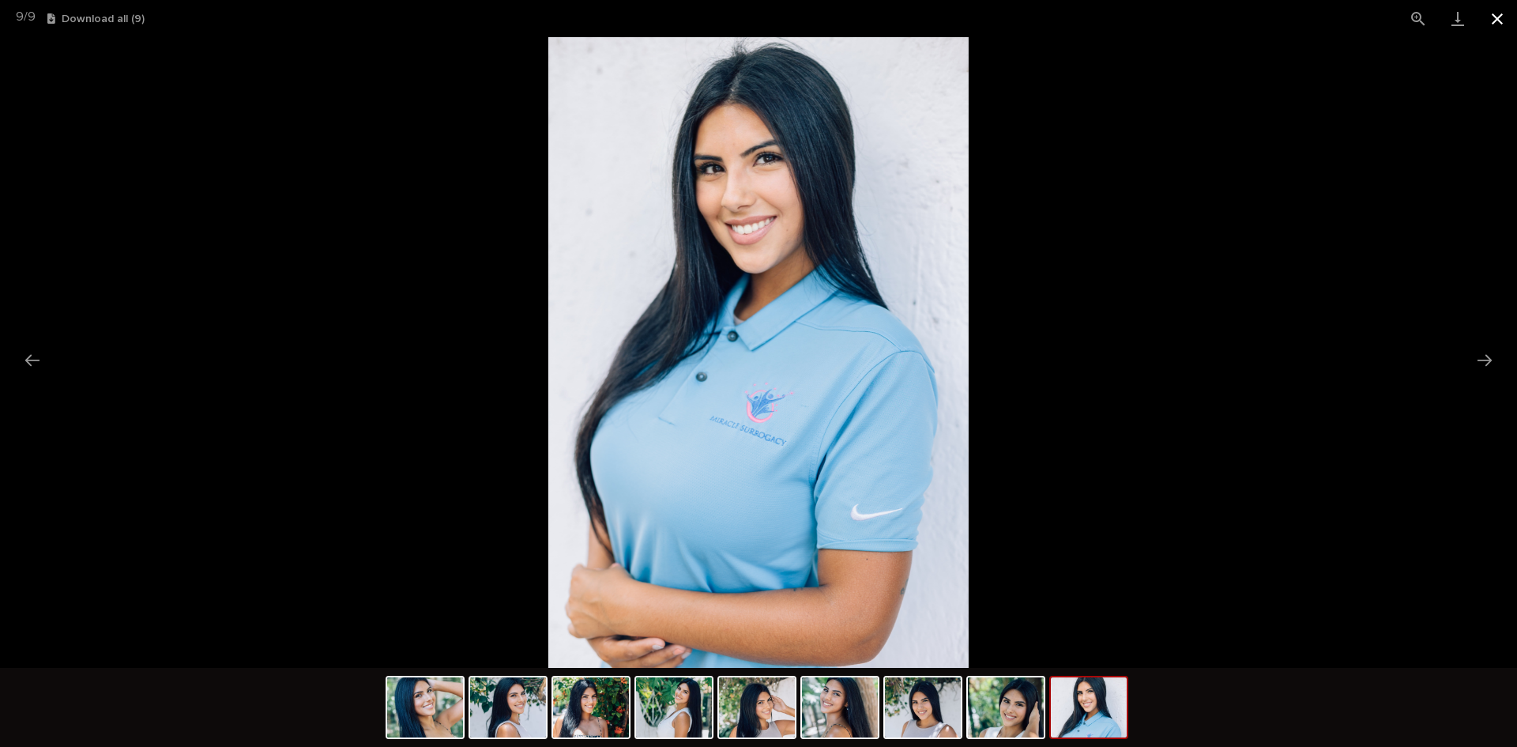
click at [1492, 13] on button "Close gallery" at bounding box center [1496, 18] width 39 height 37
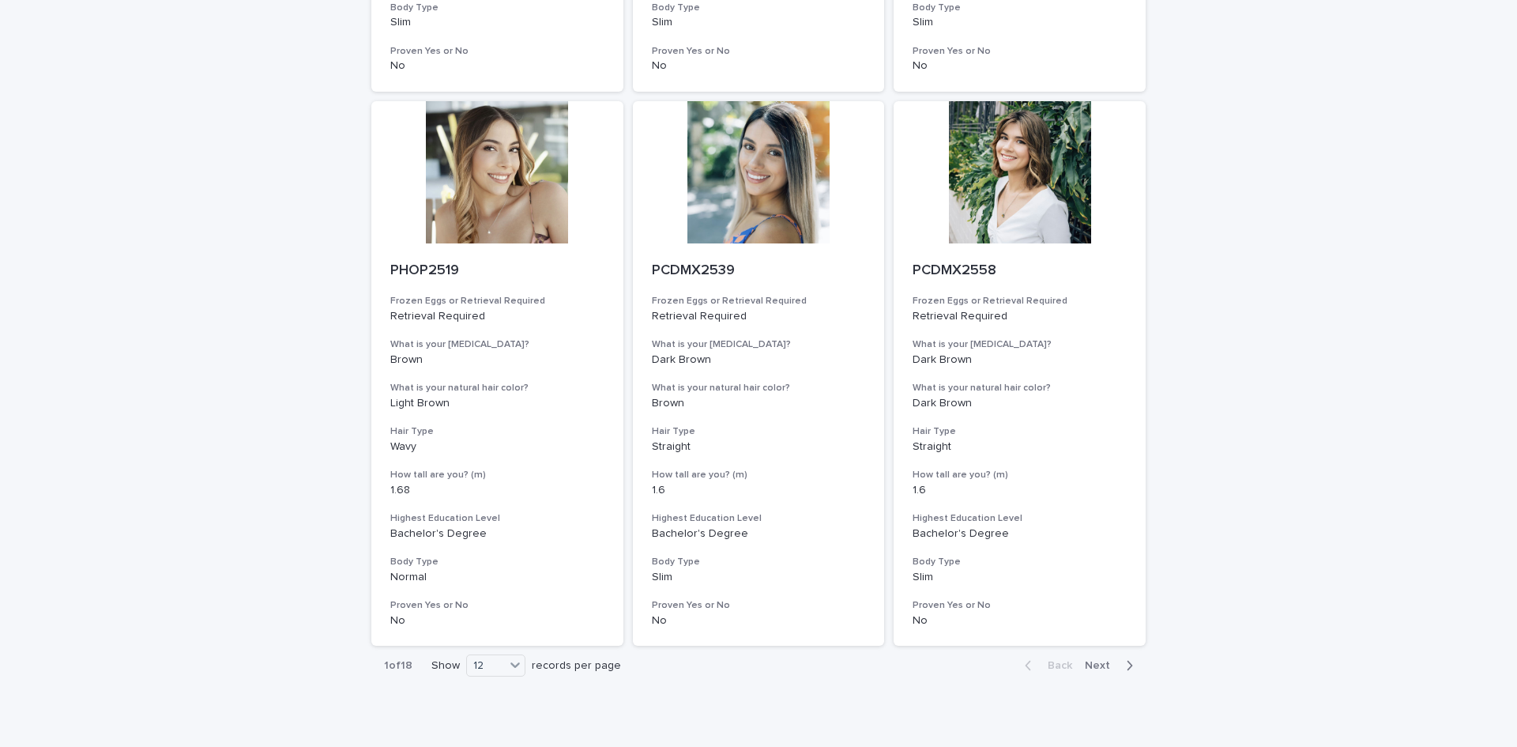
scroll to position [1738, 0]
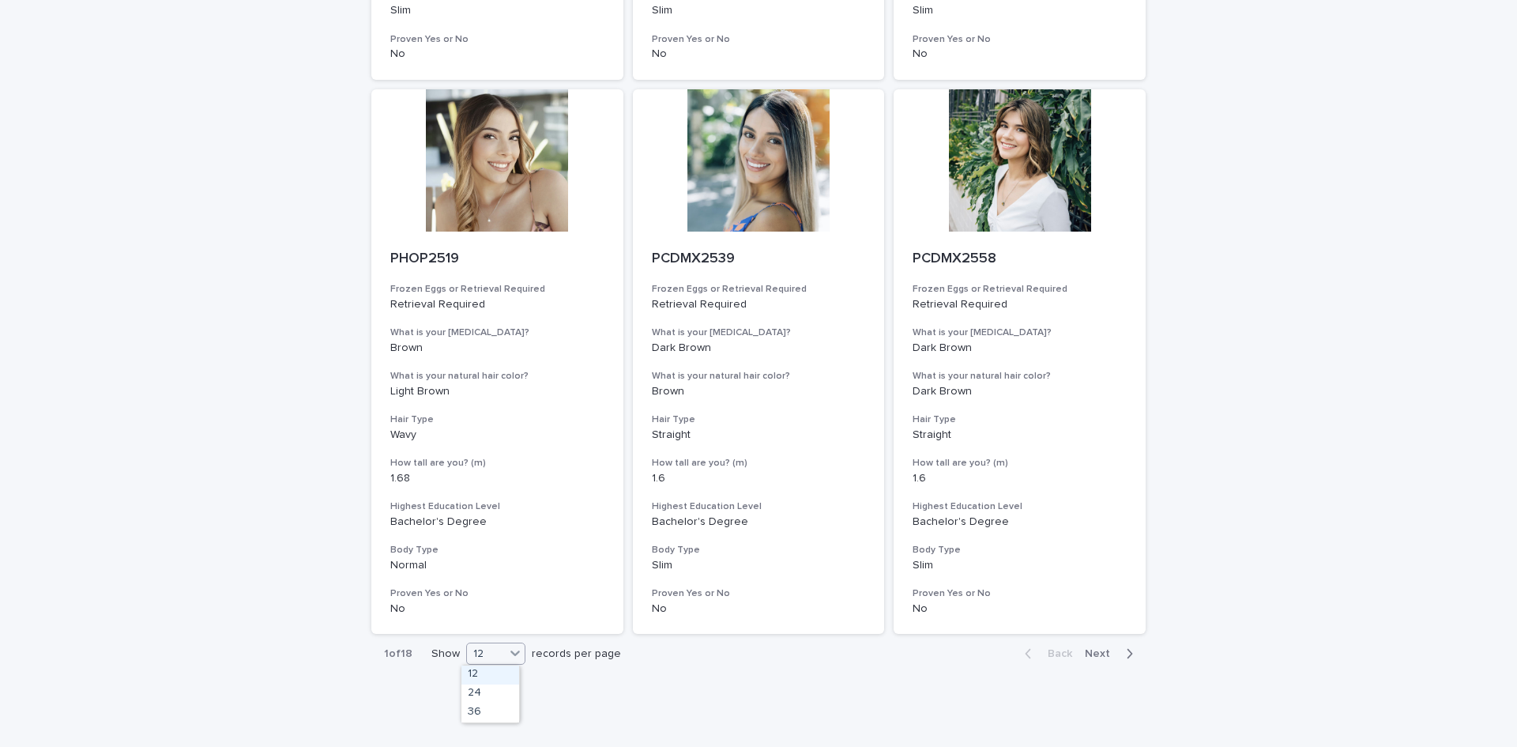
click at [517, 656] on icon at bounding box center [515, 653] width 16 height 16
click at [502, 713] on div "36" at bounding box center [490, 712] width 58 height 19
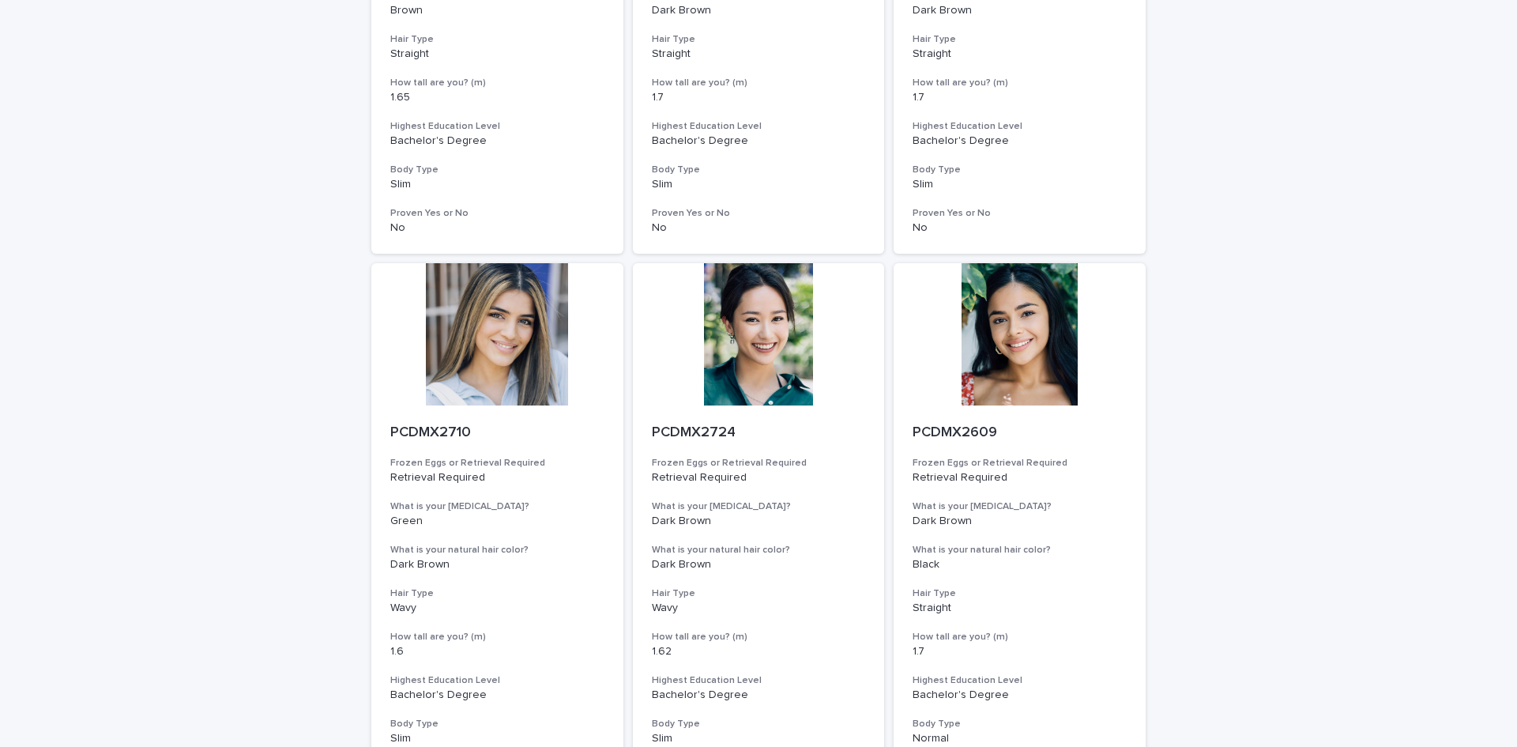
scroll to position [6223, 0]
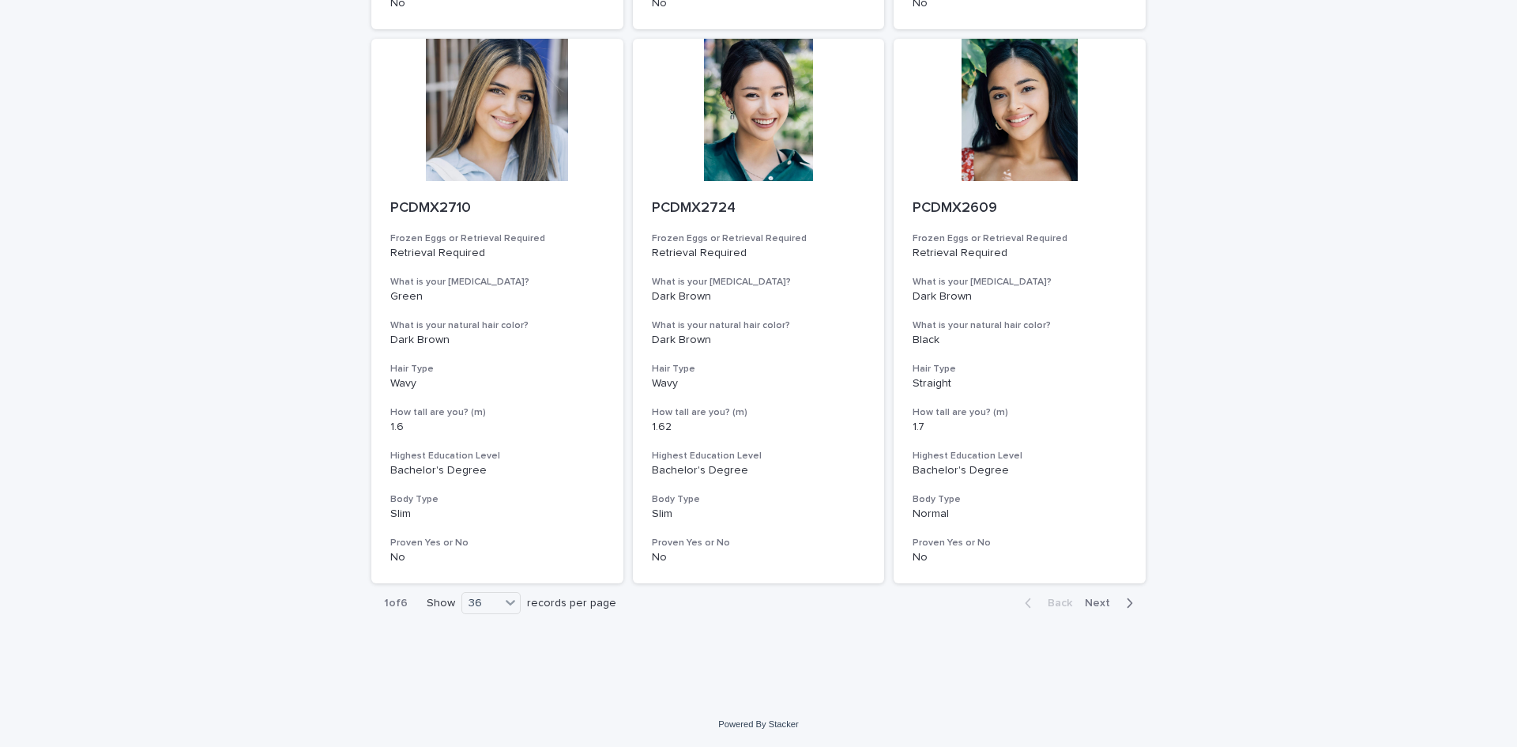
click at [1102, 602] on span "Next" at bounding box center [1102, 602] width 35 height 11
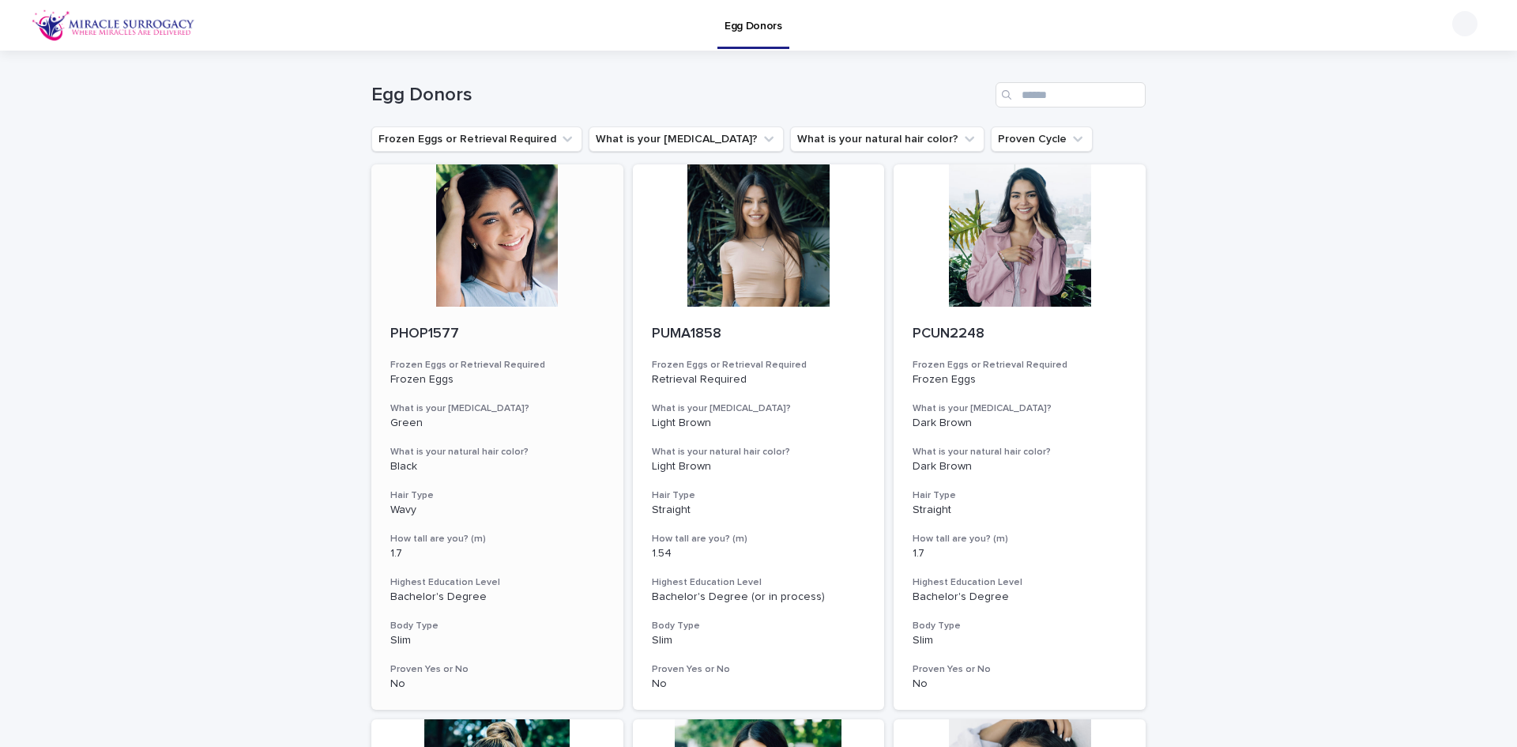
click at [497, 248] on div at bounding box center [497, 235] width 252 height 142
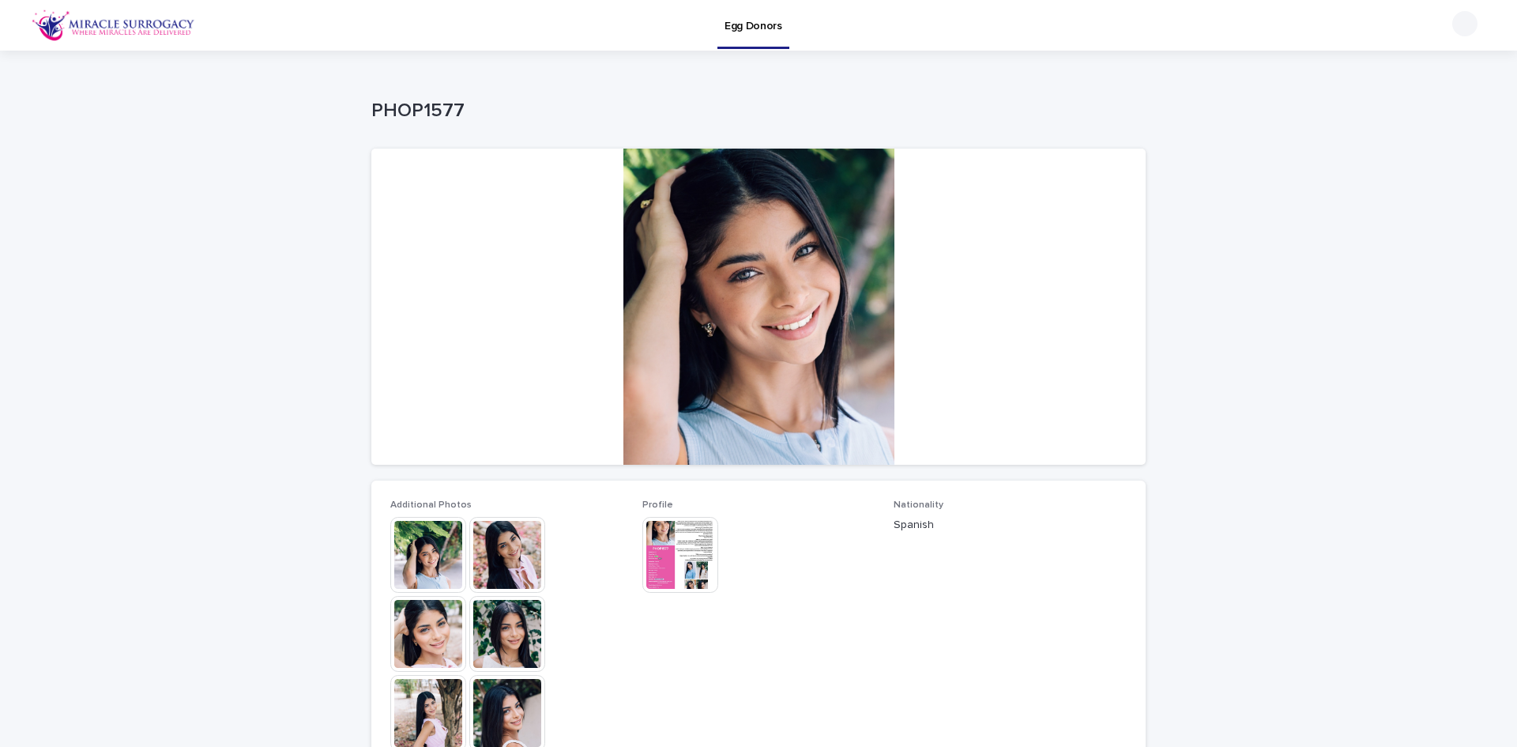
click at [423, 550] on img at bounding box center [428, 555] width 76 height 76
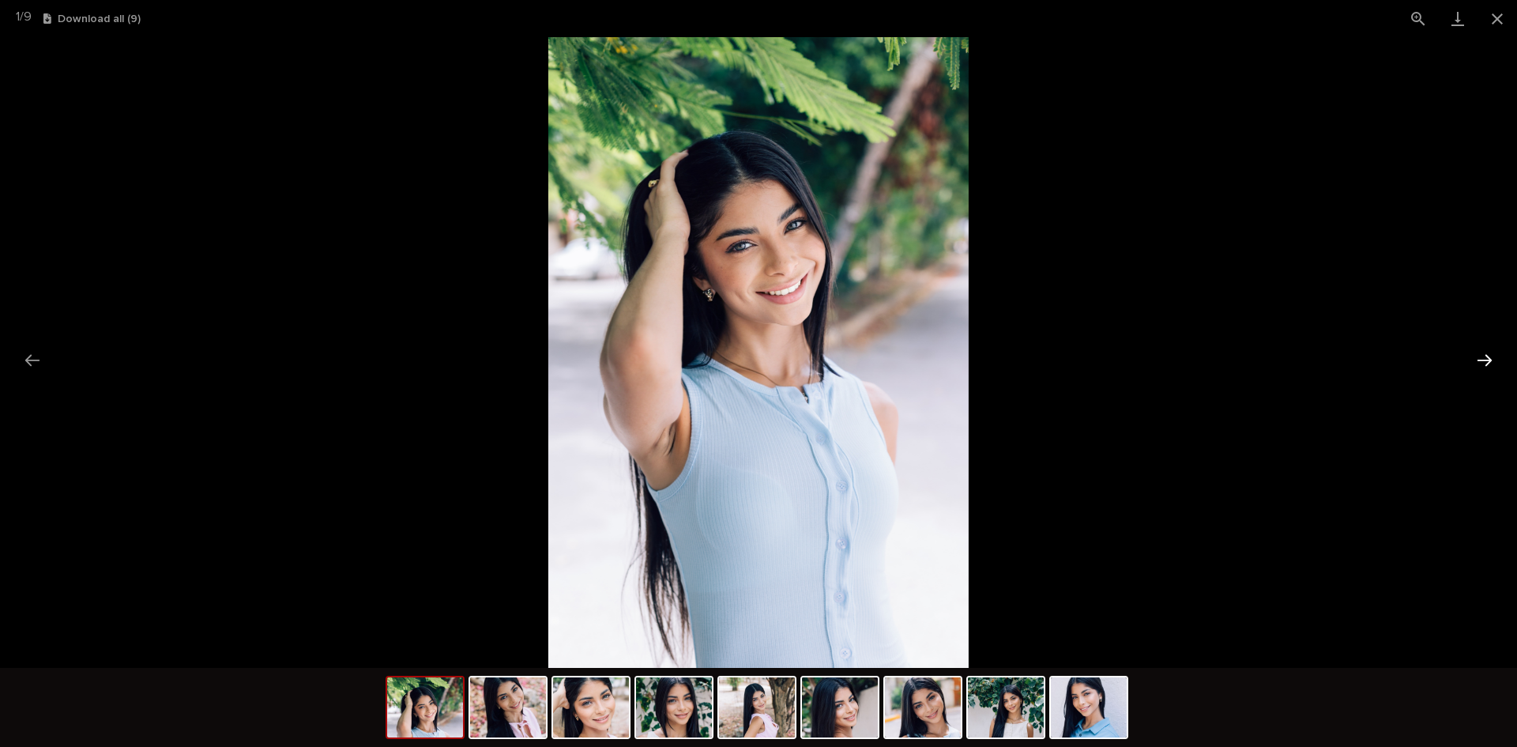
click at [1487, 359] on button "Next slide" at bounding box center [1484, 359] width 33 height 31
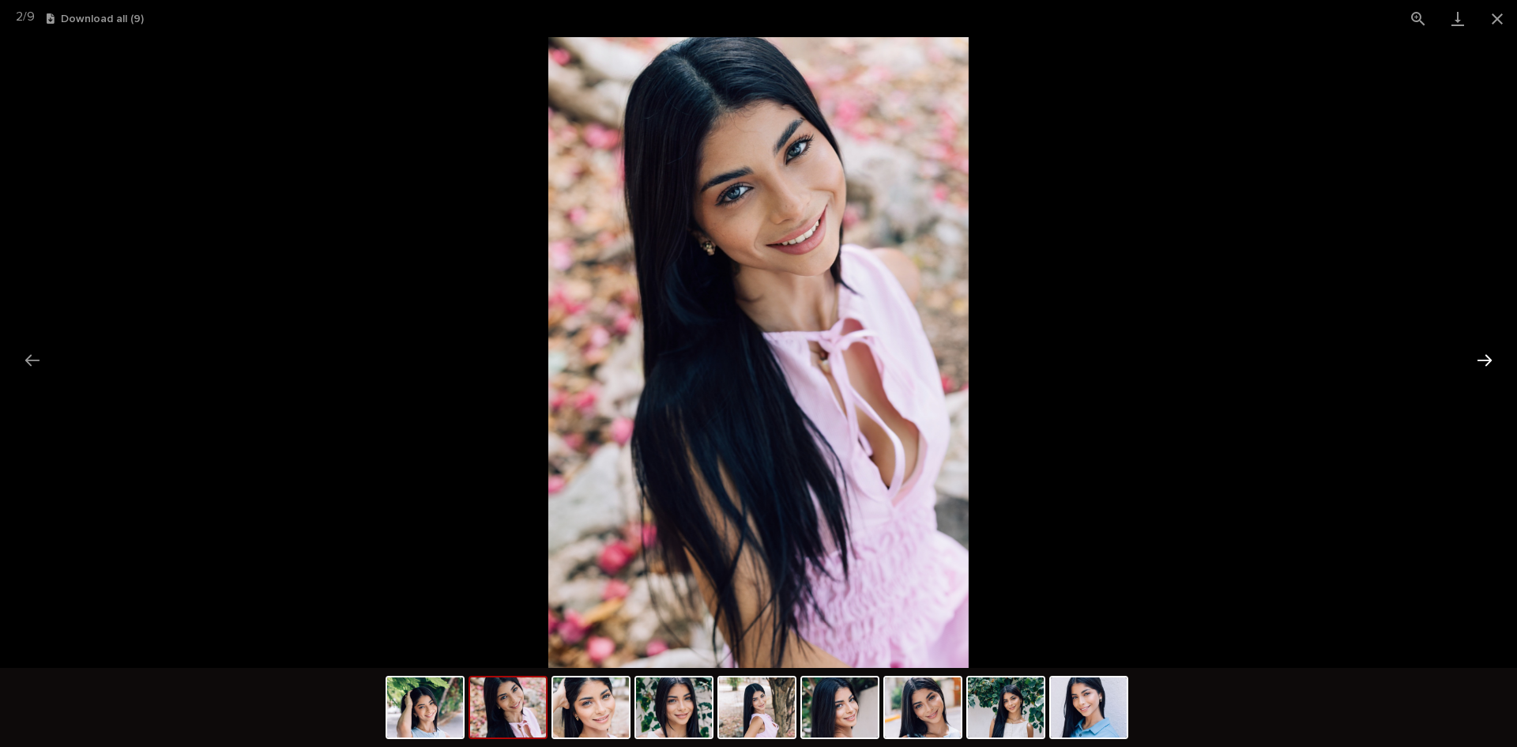
click at [1487, 359] on button "Next slide" at bounding box center [1484, 359] width 33 height 31
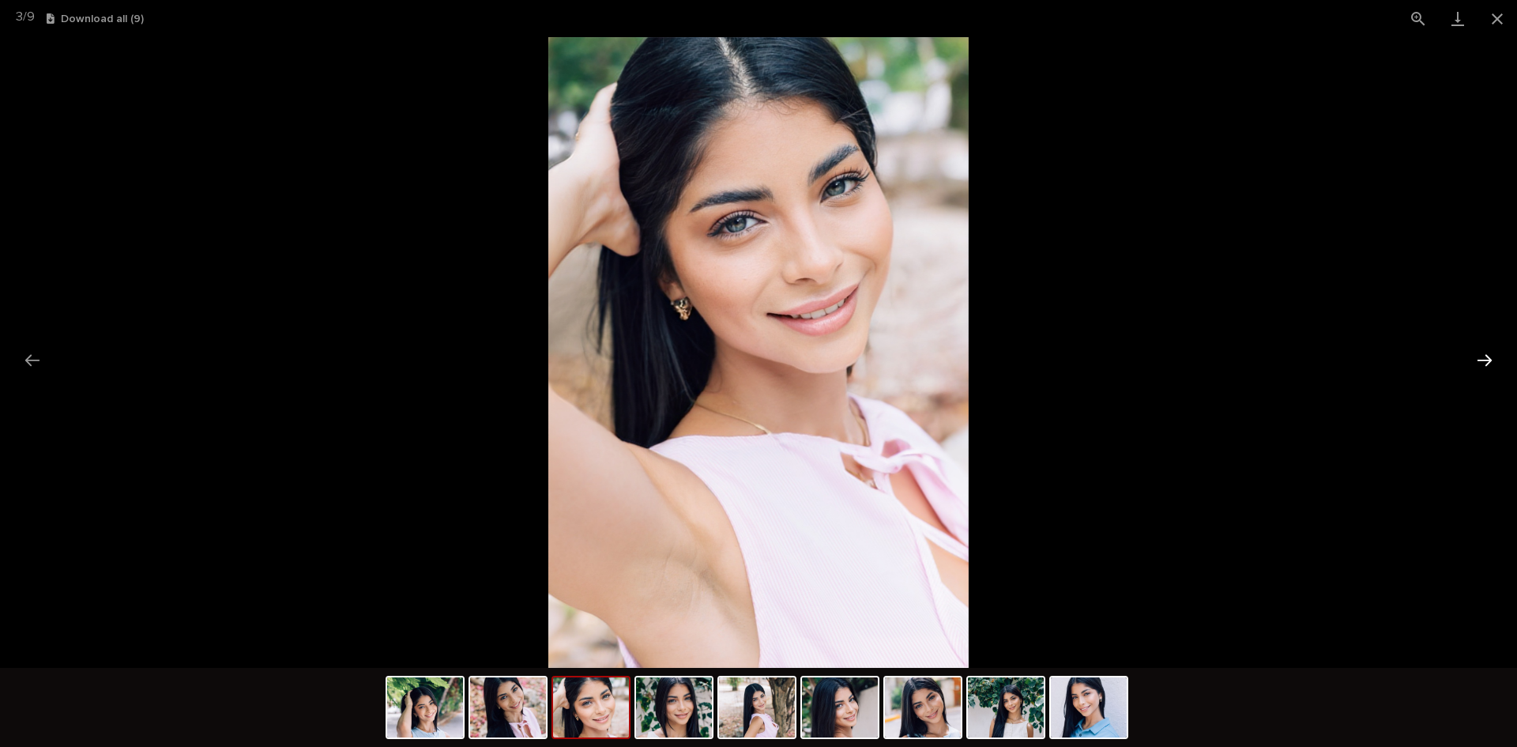
click at [1487, 359] on button "Next slide" at bounding box center [1484, 359] width 33 height 31
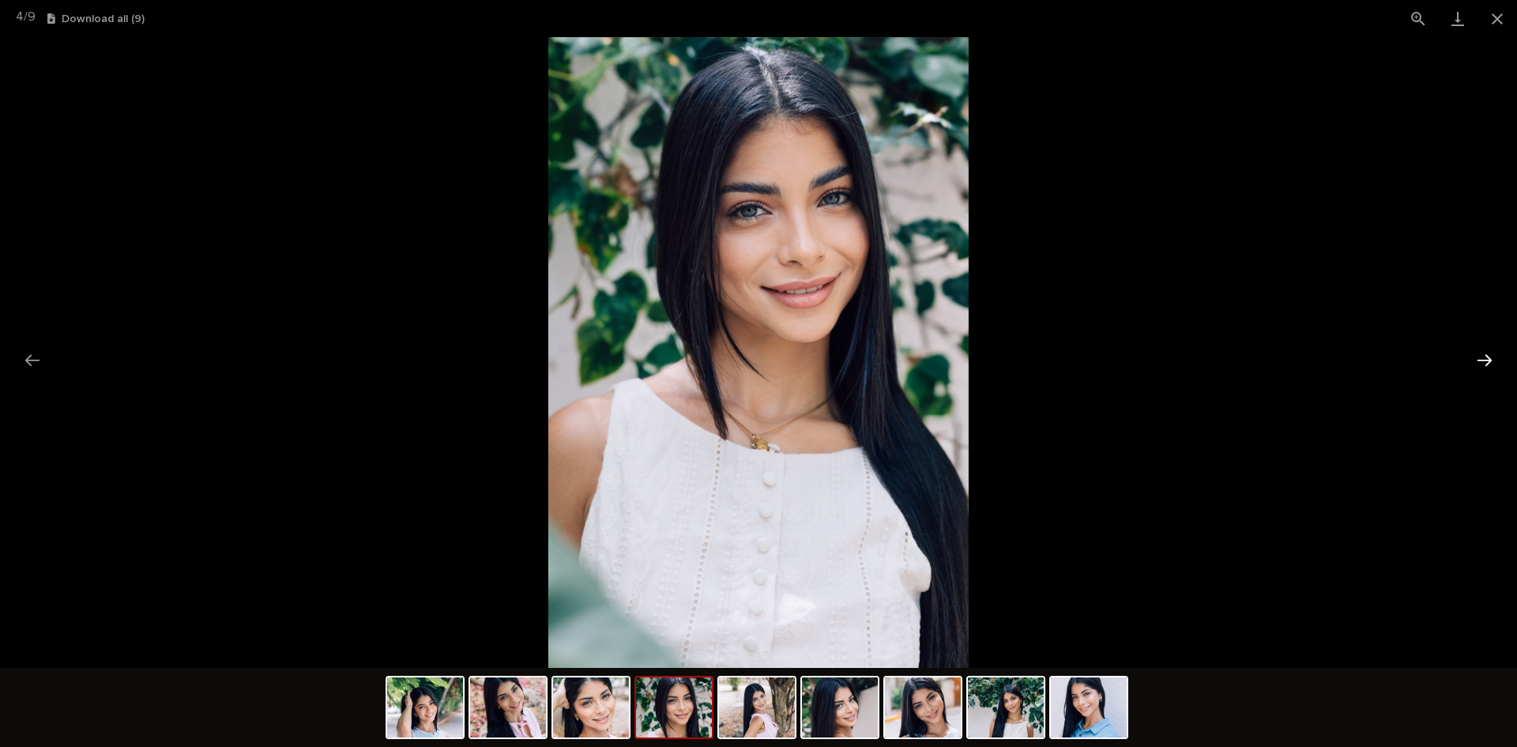
click at [1487, 359] on button "Next slide" at bounding box center [1484, 359] width 33 height 31
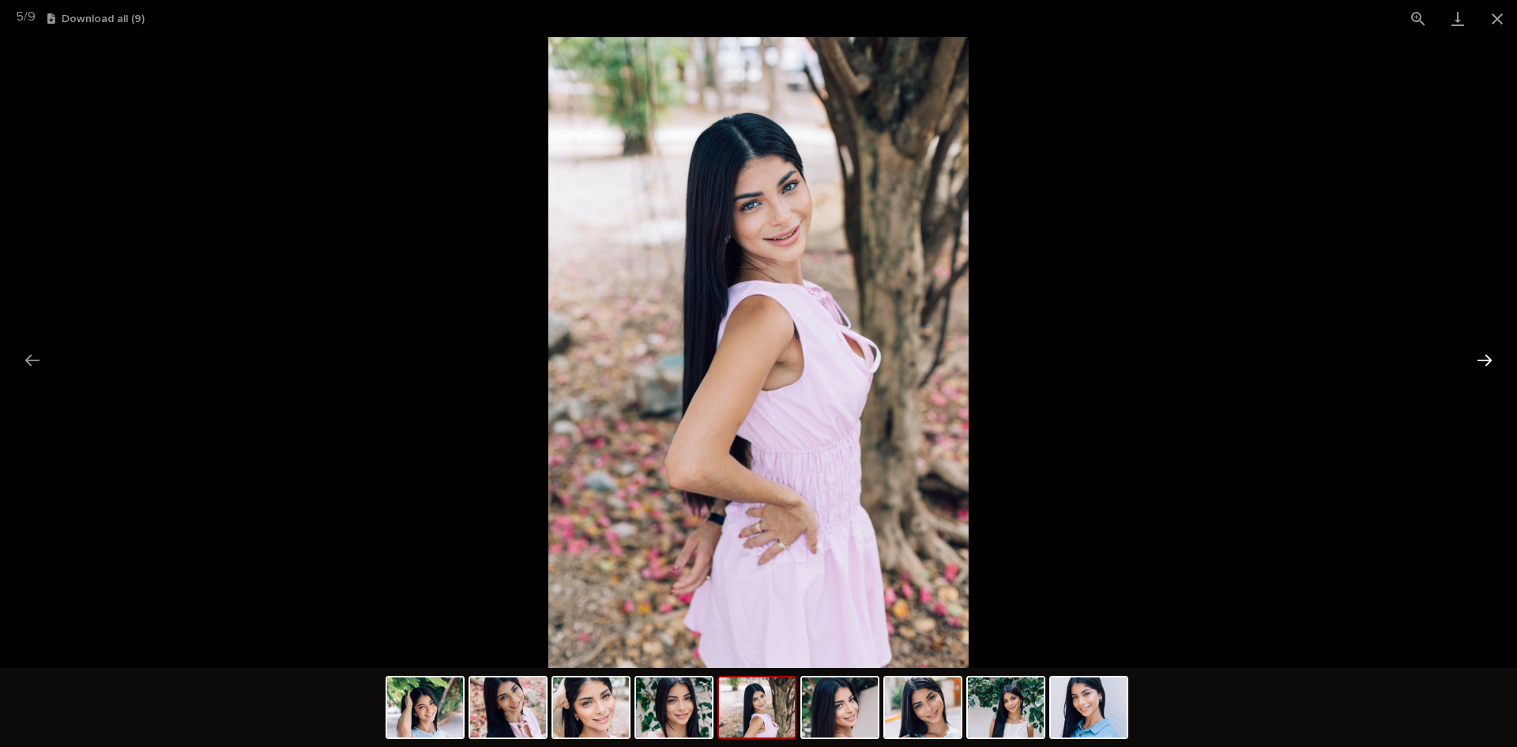
click at [1487, 359] on button "Next slide" at bounding box center [1484, 359] width 33 height 31
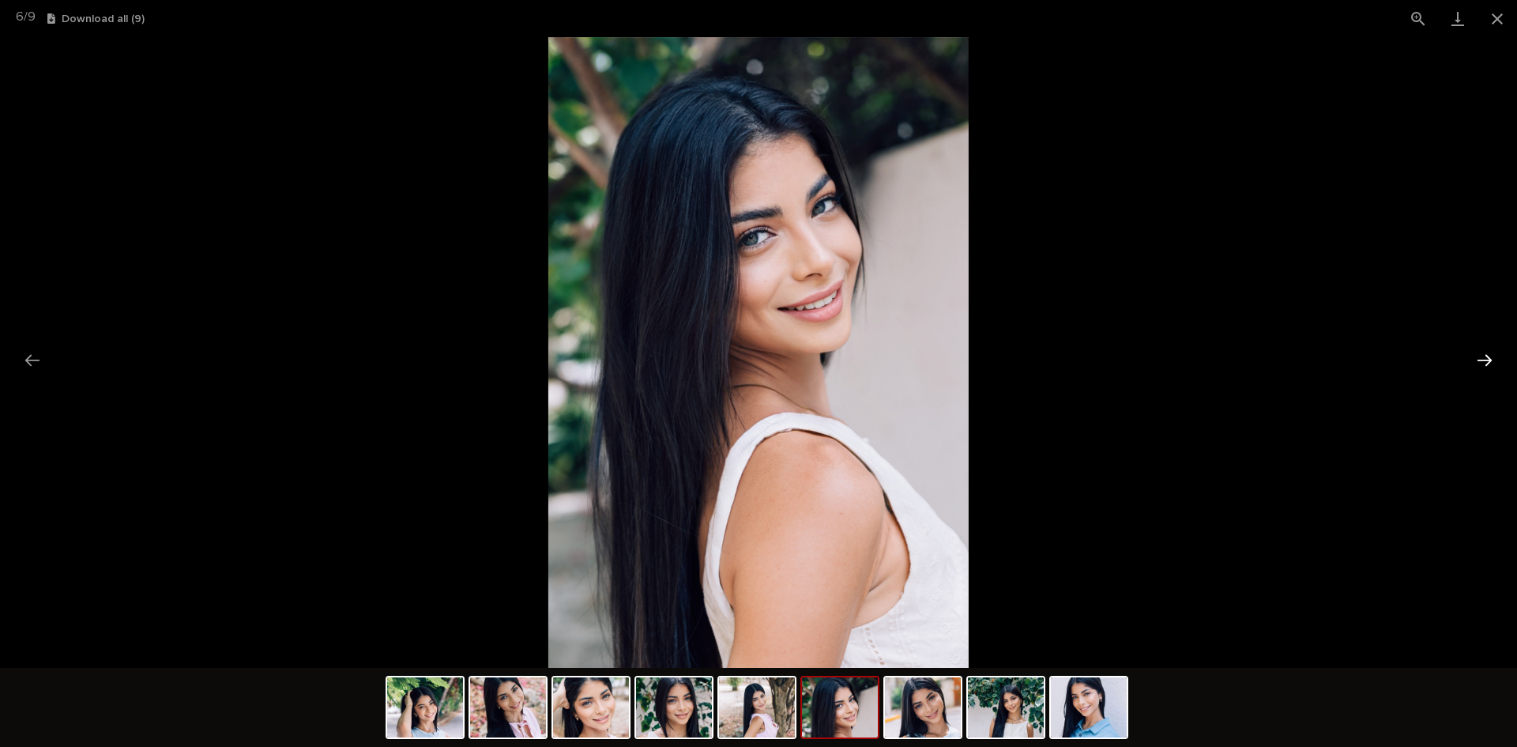
click at [1487, 359] on button "Next slide" at bounding box center [1484, 359] width 33 height 31
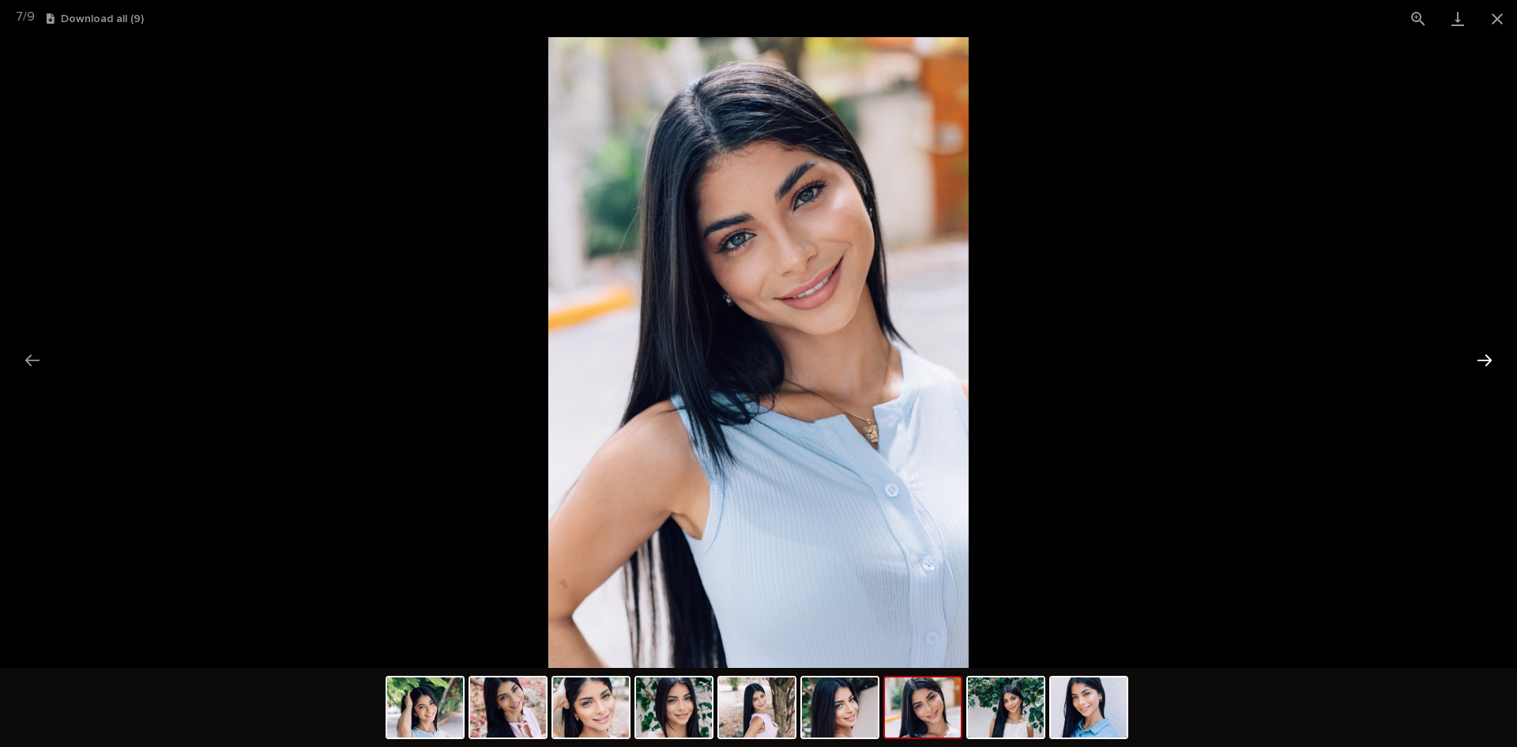
click at [1487, 359] on button "Next slide" at bounding box center [1484, 359] width 33 height 31
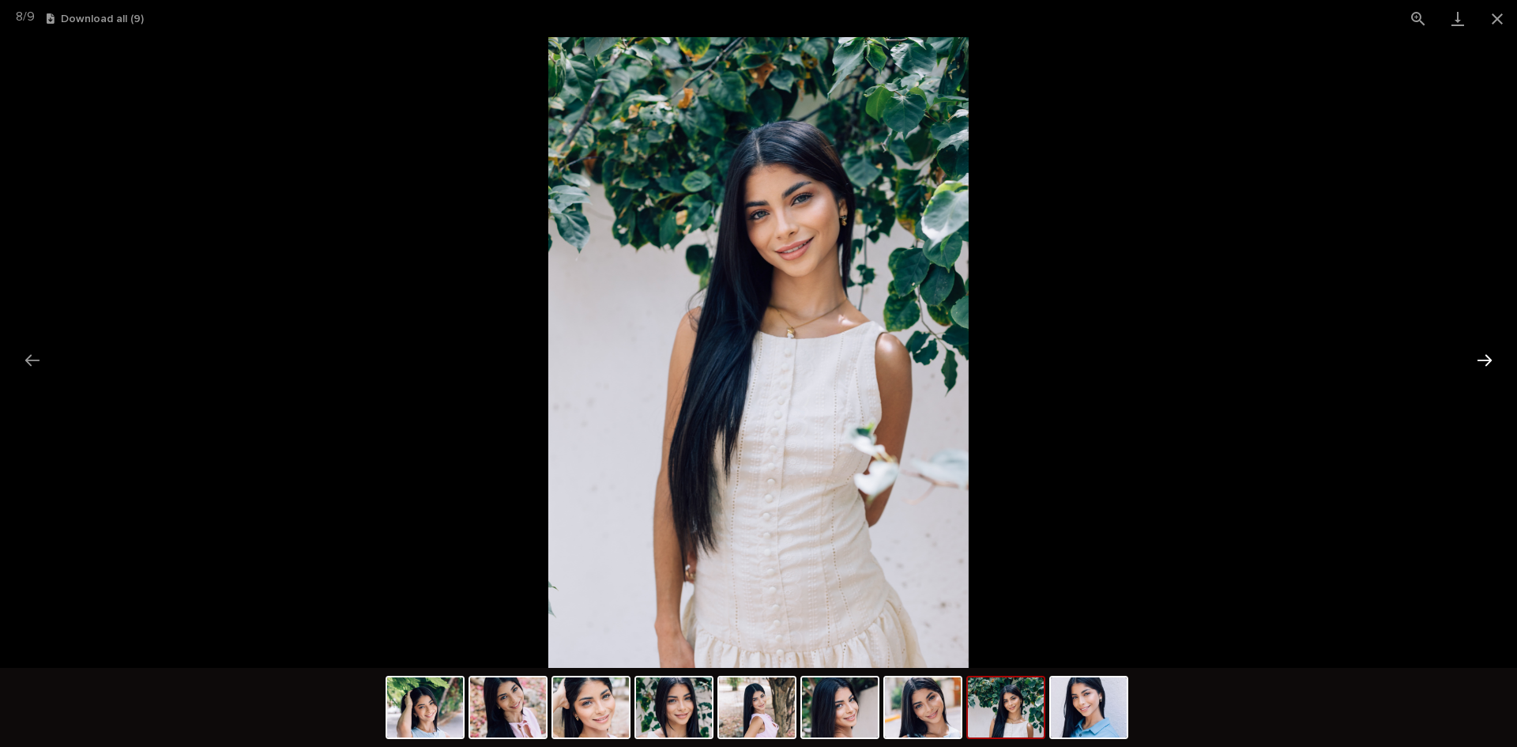
click at [1487, 359] on button "Next slide" at bounding box center [1484, 359] width 33 height 31
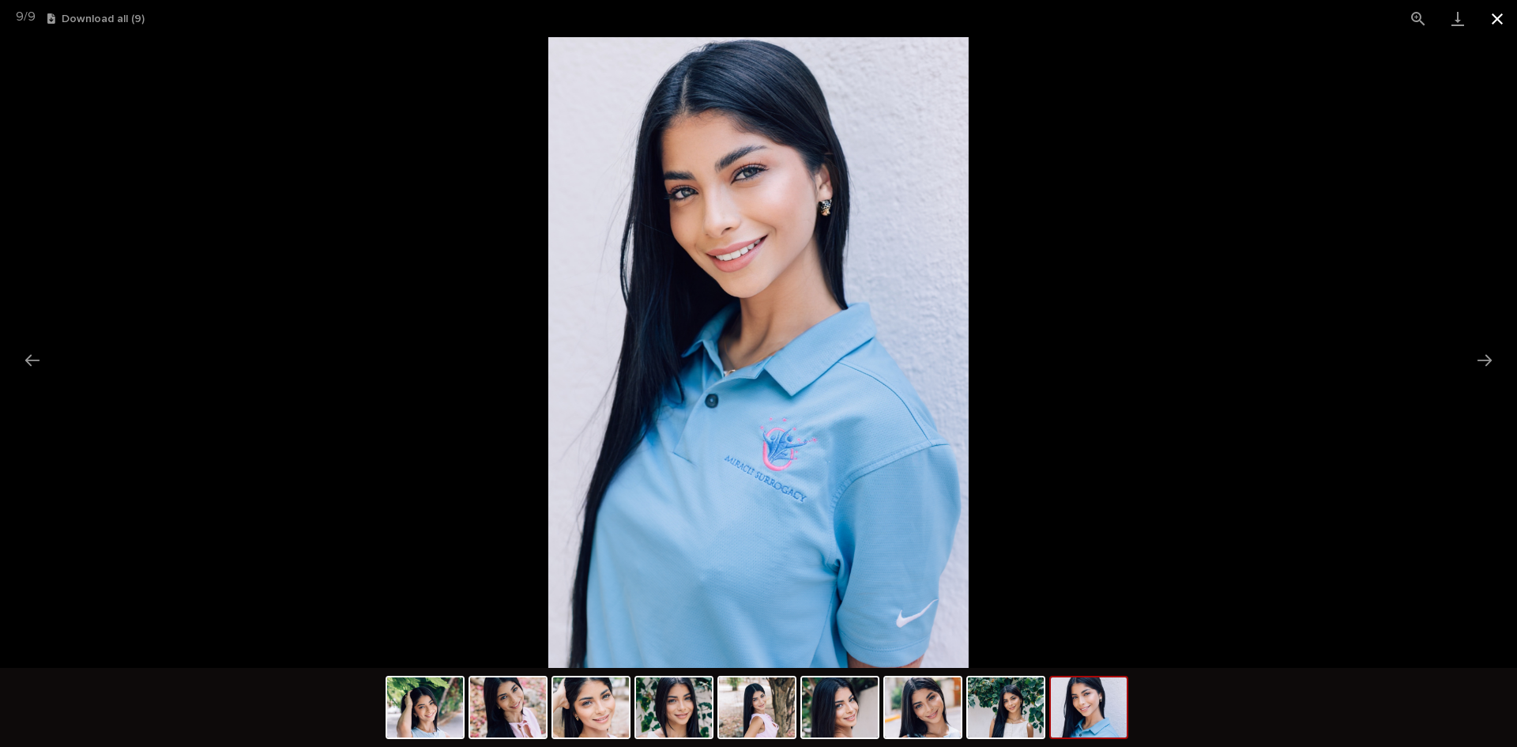
click at [1494, 20] on button "Close gallery" at bounding box center [1496, 18] width 39 height 37
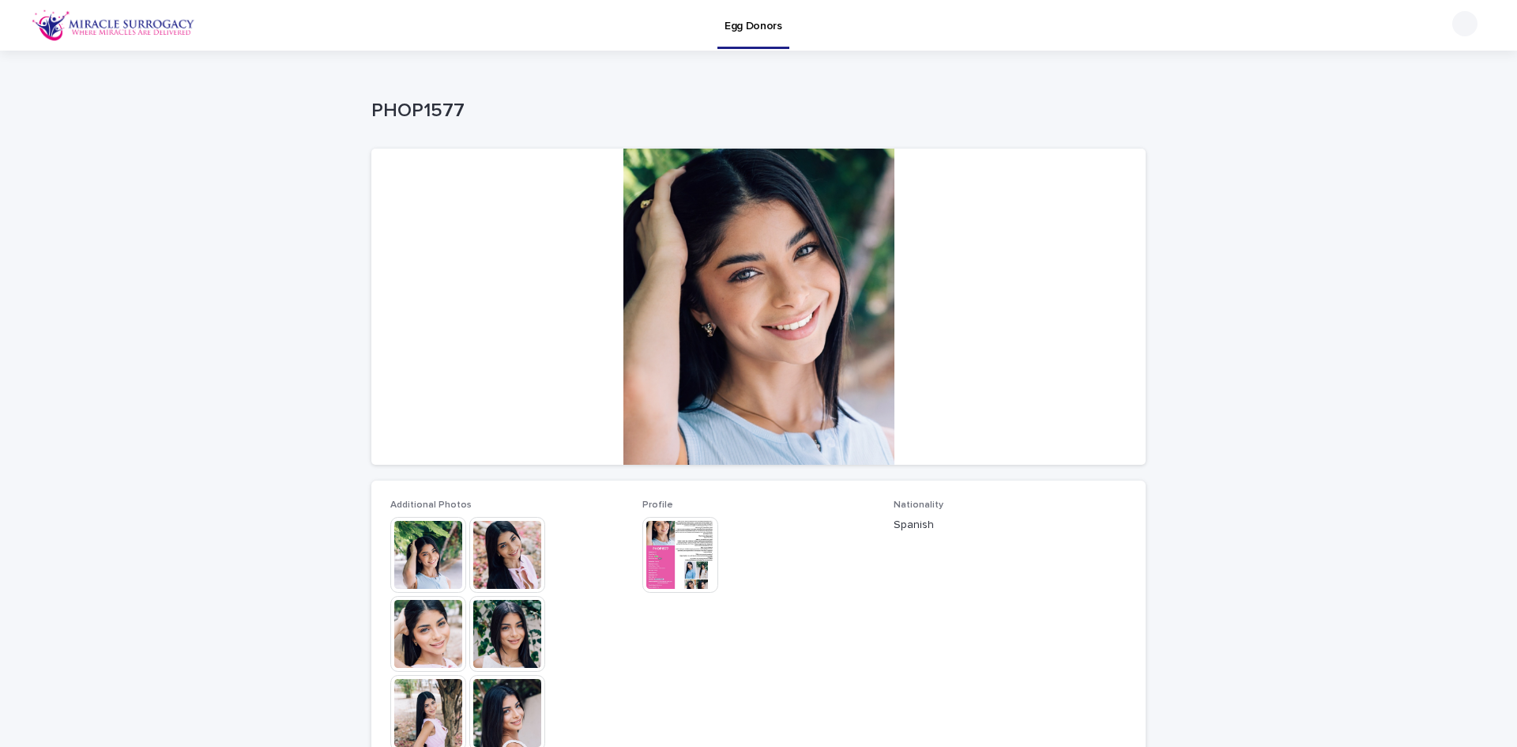
click at [663, 536] on img at bounding box center [680, 555] width 76 height 76
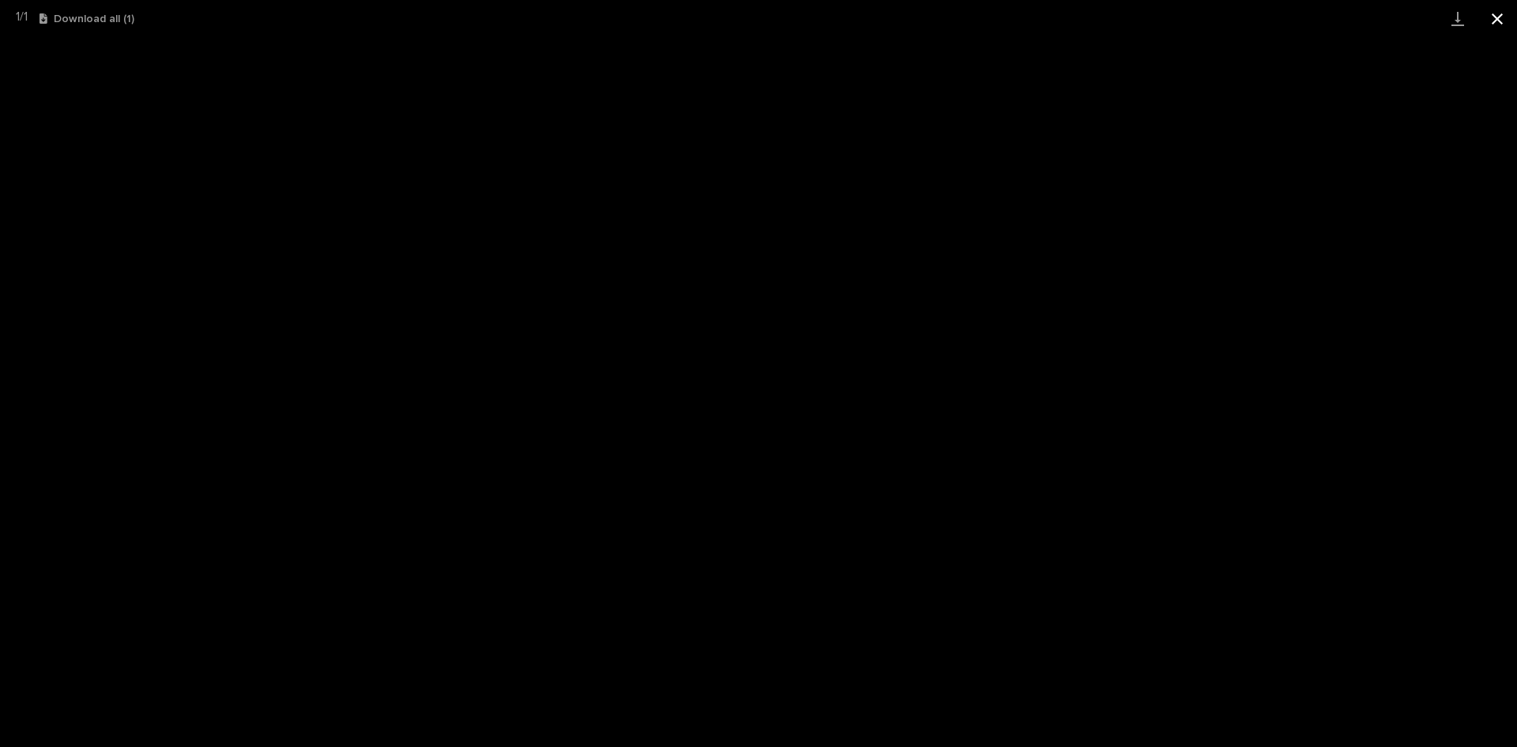
click at [1503, 19] on button "Close gallery" at bounding box center [1496, 18] width 39 height 37
